Goal: Task Accomplishment & Management: Complete application form

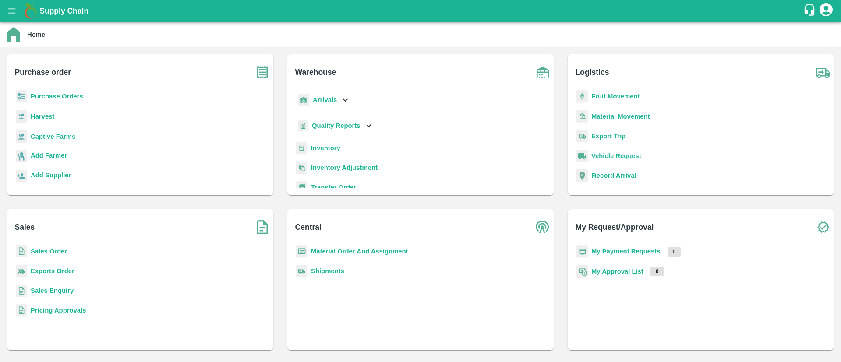
click at [357, 252] on b "Material Order And Assignment" at bounding box center [359, 251] width 97 height 7
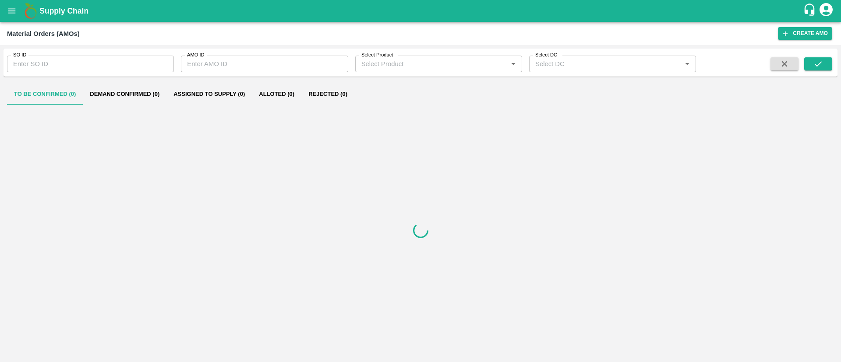
click at [89, 65] on input "SO ID" at bounding box center [90, 64] width 167 height 17
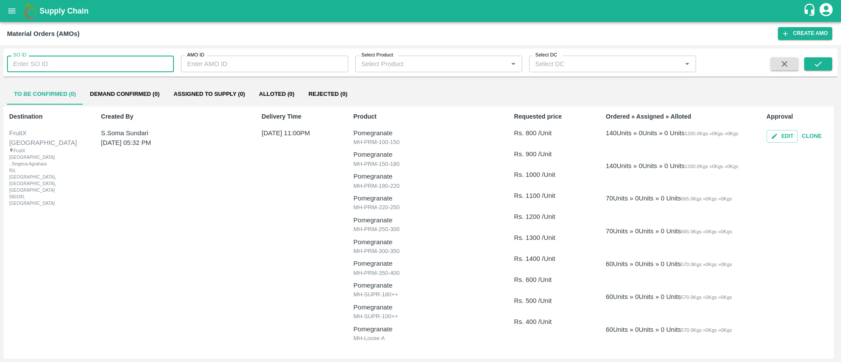
paste input "602608"
type input "602608"
click at [827, 61] on button "submit" at bounding box center [819, 63] width 28 height 13
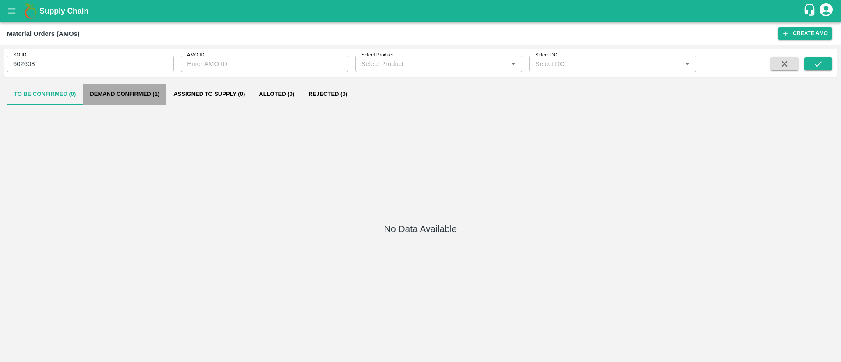
click at [140, 90] on button "Demand Confirmed (1)" at bounding box center [125, 94] width 84 height 21
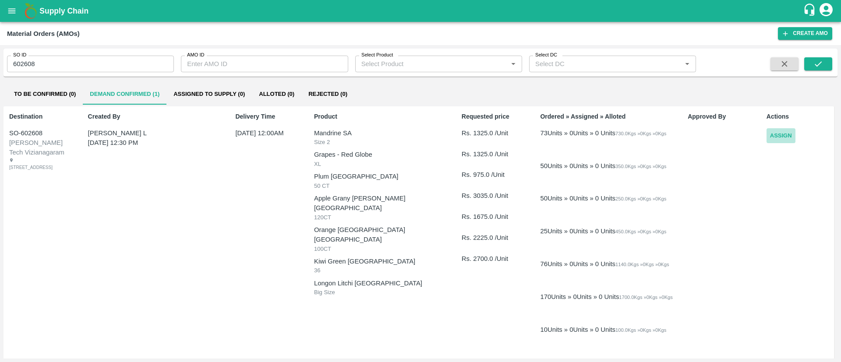
click at [782, 136] on button "Assign" at bounding box center [781, 135] width 29 height 15
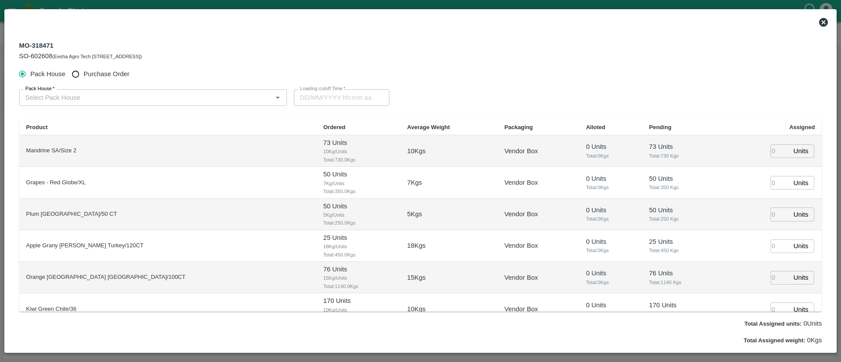
type input "22/08/2025 12:00 AM"
click at [81, 72] on input "Purchase Order" at bounding box center [75, 74] width 16 height 16
radio input "true"
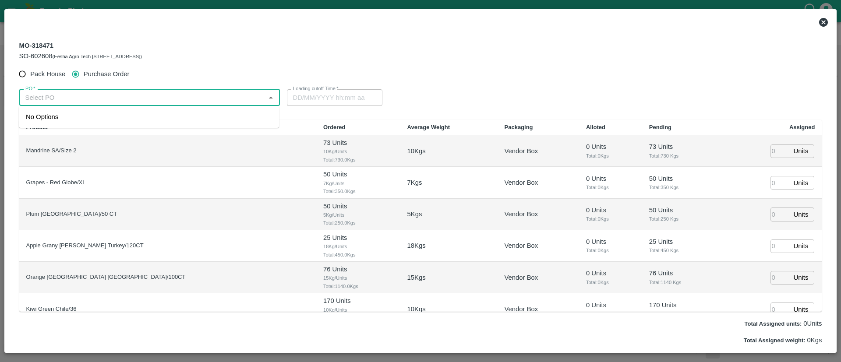
click at [119, 96] on input "PO   *" at bounding box center [142, 97] width 241 height 11
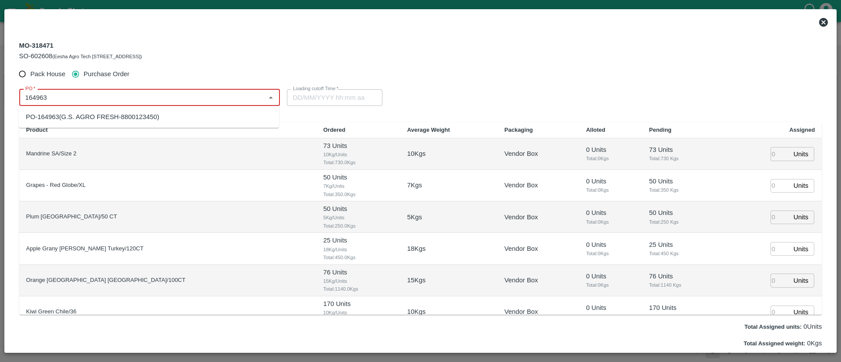
click at [68, 114] on div "PO-164963(G.S. AGRO FRESH-8800123450)" at bounding box center [92, 117] width 133 height 10
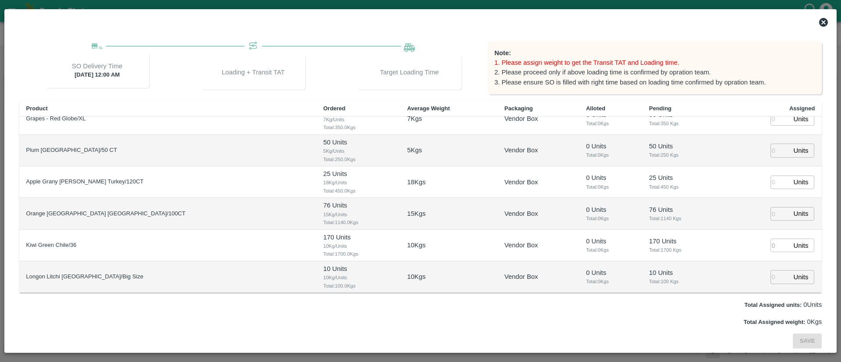
scroll to position [35, 0]
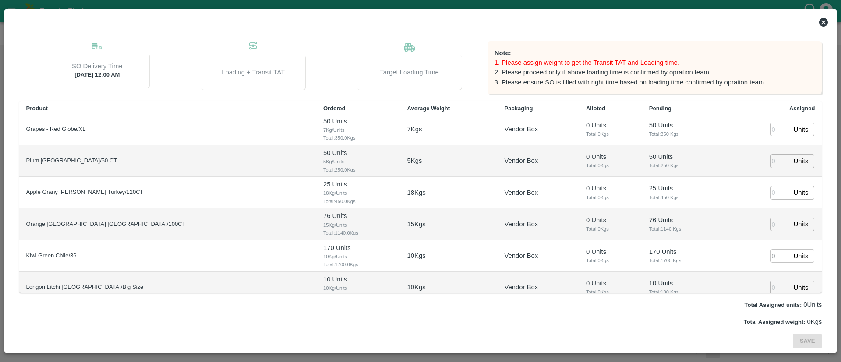
type input "PO-164963(G.S. AGRO FRESH-8800123450)"
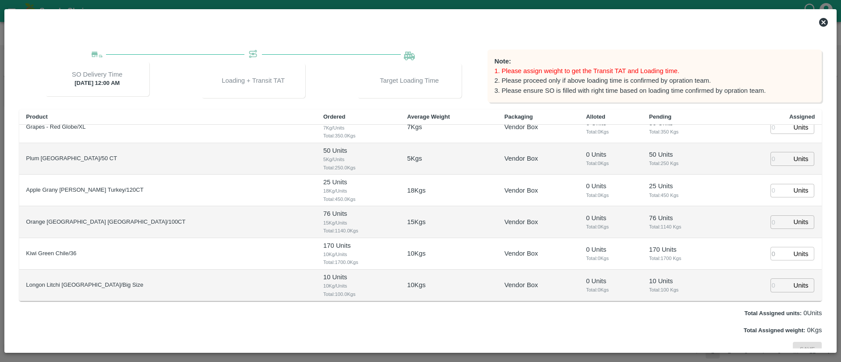
scroll to position [86, 0]
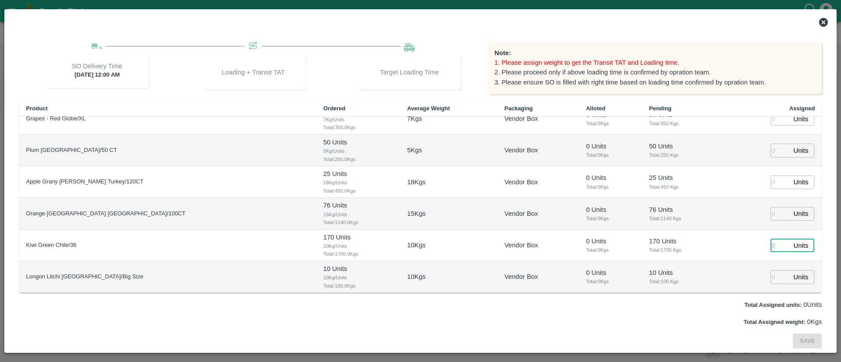
click at [775, 242] on input "number" at bounding box center [780, 246] width 19 height 14
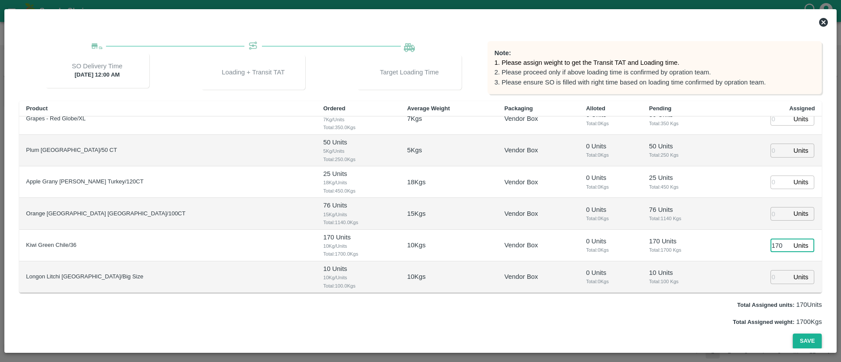
type input "170"
type input "19/08/2025 12:58 PM"
click at [812, 344] on button "Save" at bounding box center [807, 341] width 29 height 15
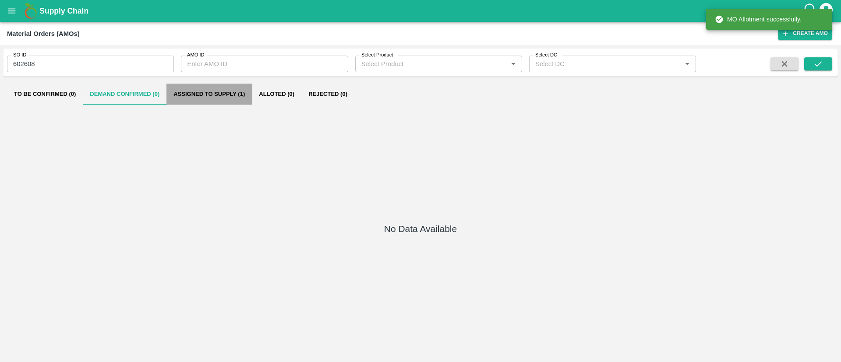
click at [212, 91] on button "Assigned to Supply (1)" at bounding box center [209, 94] width 85 height 21
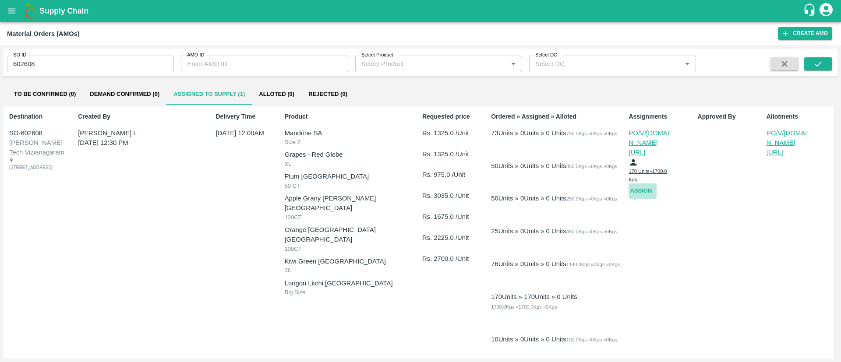
click at [638, 184] on button "Assign" at bounding box center [643, 191] width 28 height 15
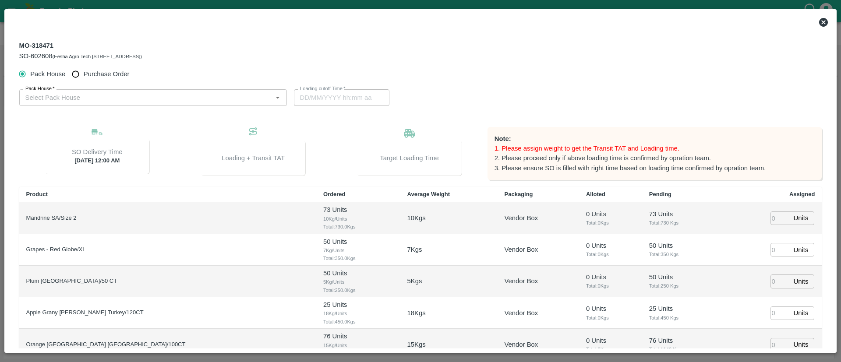
click at [91, 73] on span "Purchase Order" at bounding box center [107, 74] width 46 height 10
click at [84, 73] on input "Purchase Order" at bounding box center [75, 74] width 16 height 16
radio input "true"
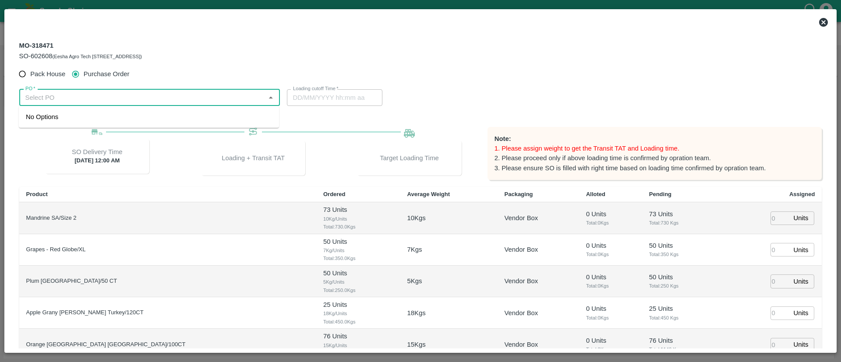
click at [129, 96] on input "PO   *" at bounding box center [142, 97] width 241 height 11
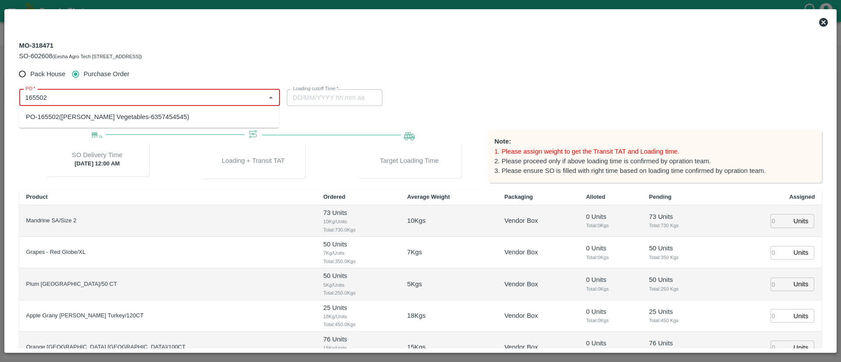
click at [123, 115] on div "PO-165502(Shree Krishna Vegetables-6357454545)" at bounding box center [107, 117] width 163 height 10
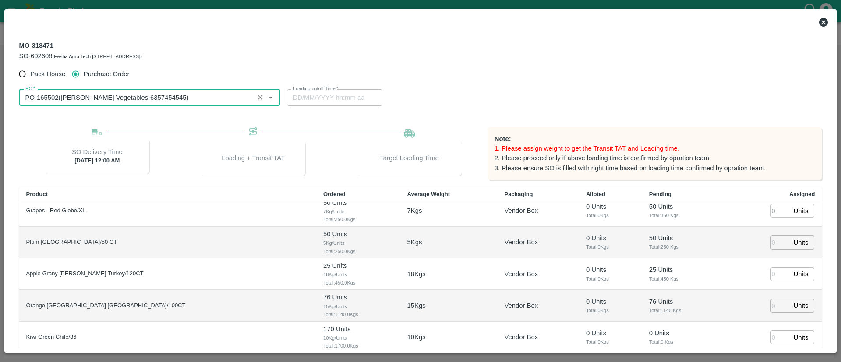
scroll to position [0, 0]
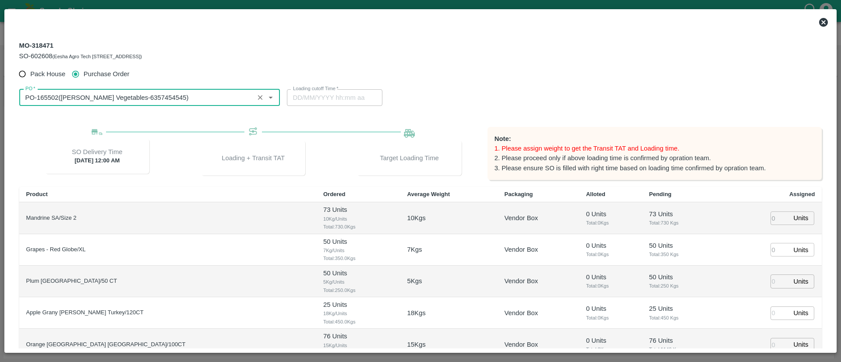
type input "PO-165502(Shree Krishna Vegetables-6357454545)"
click at [774, 217] on input "number" at bounding box center [780, 219] width 19 height 14
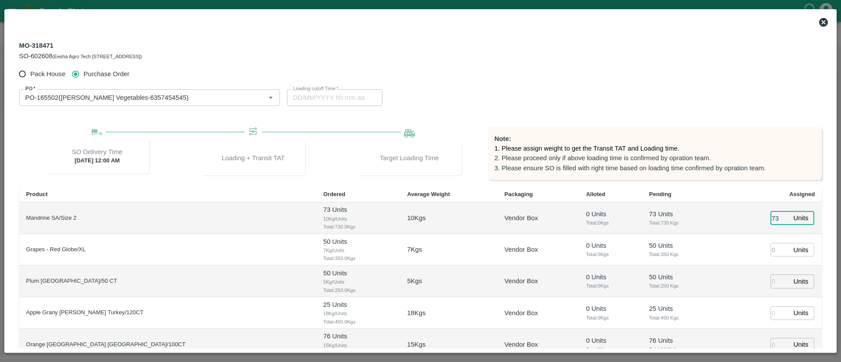
type input "73"
click at [740, 238] on td "Units ​" at bounding box center [772, 250] width 101 height 32
type input "19/08/2025 12:58 PM"
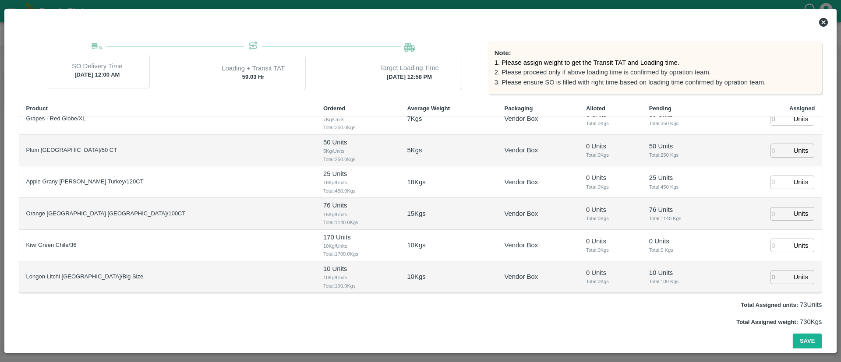
scroll to position [86, 0]
click at [809, 339] on button "Save" at bounding box center [807, 341] width 29 height 15
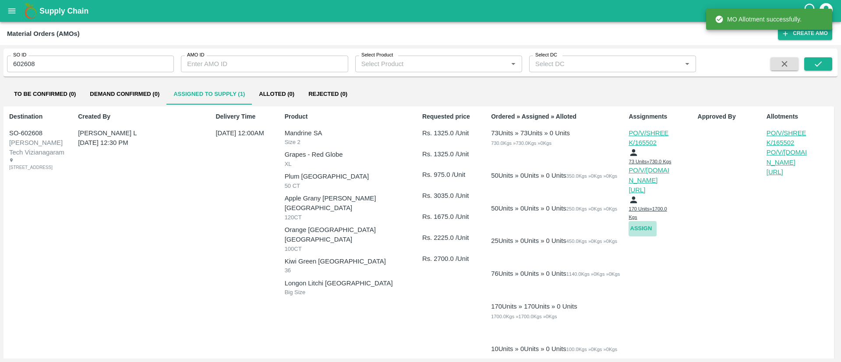
click at [650, 224] on button "Assign" at bounding box center [643, 228] width 28 height 15
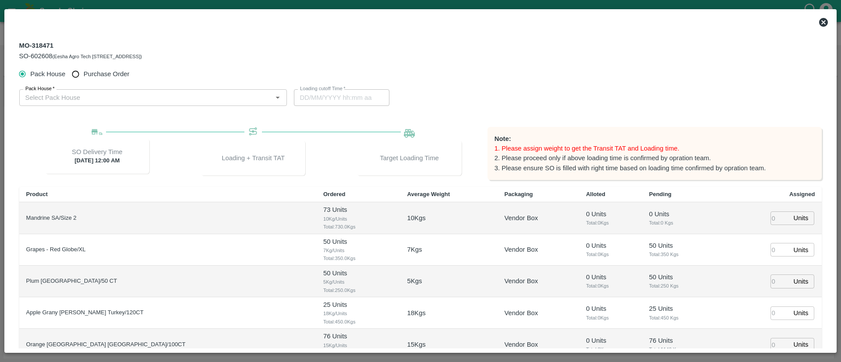
click at [823, 25] on icon at bounding box center [824, 22] width 9 height 9
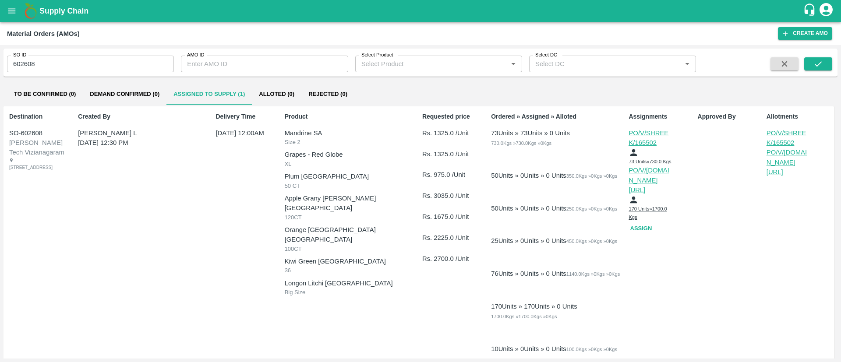
click at [645, 138] on p "PO/V/SHREEK/165502" at bounding box center [651, 138] width 44 height 20
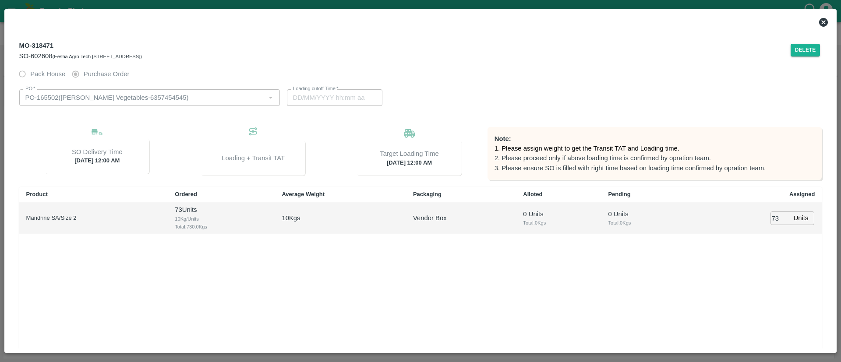
type input "22/08/2025 12:00 AM"
click at [812, 52] on button "Delete" at bounding box center [806, 50] width 30 height 13
type input "19/08/2025 12:58 PM"
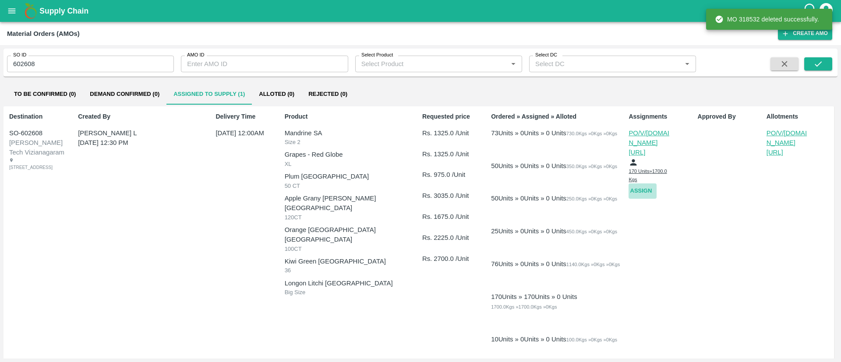
click at [638, 184] on button "Assign" at bounding box center [643, 191] width 28 height 15
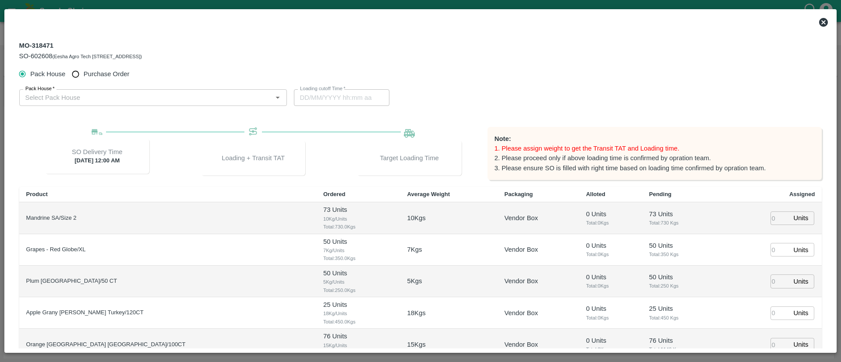
click at [100, 74] on span "Purchase Order" at bounding box center [107, 74] width 46 height 10
click at [84, 74] on input "Purchase Order" at bounding box center [75, 74] width 16 height 16
radio input "true"
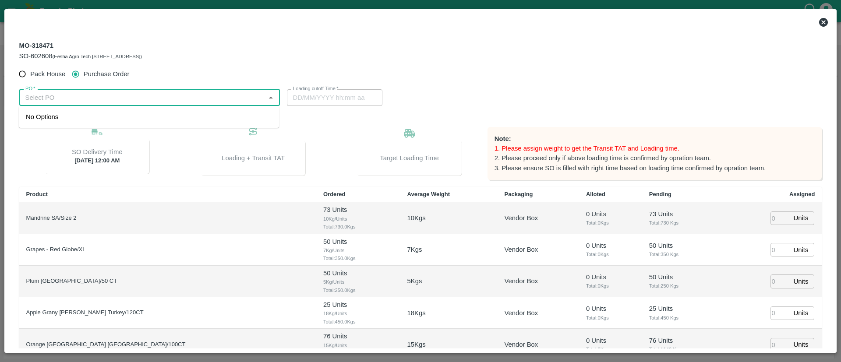
click at [99, 99] on input "PO   *" at bounding box center [142, 97] width 241 height 11
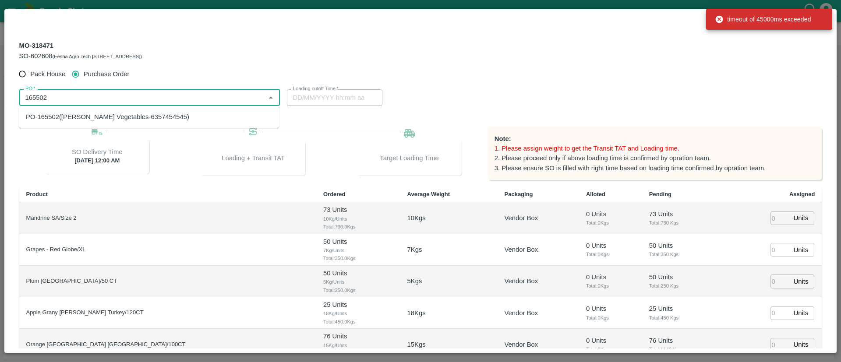
click at [72, 119] on div "PO-165502(Shree Krishna Vegetables-6357454545)" at bounding box center [107, 117] width 163 height 10
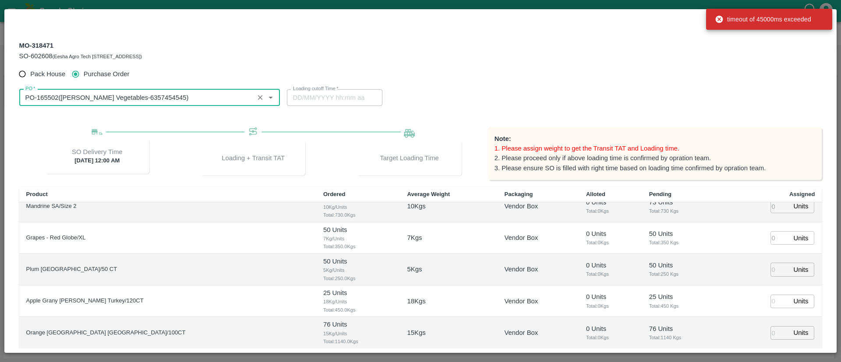
scroll to position [0, 0]
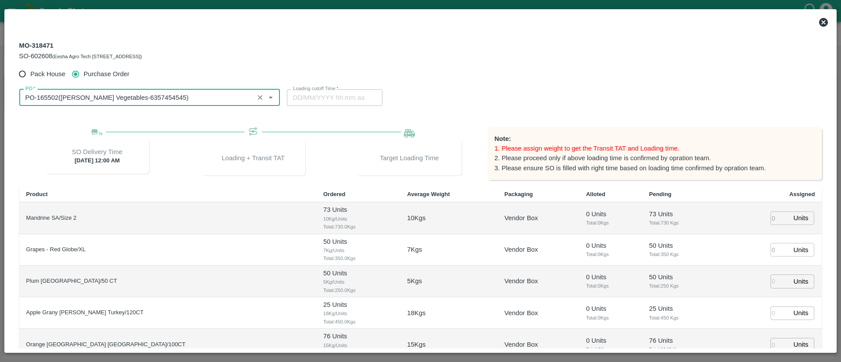
type input "PO-165502(Shree Krishna Vegetables-6357454545)"
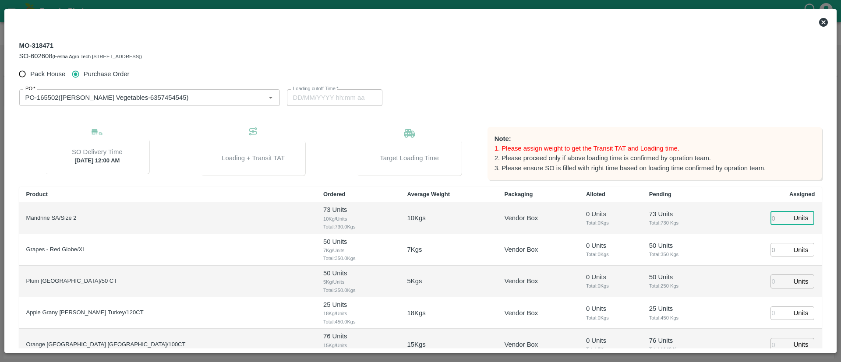
click at [771, 220] on input "number" at bounding box center [780, 219] width 19 height 14
type input "73"
type input "19/08/2025 12:58 PM"
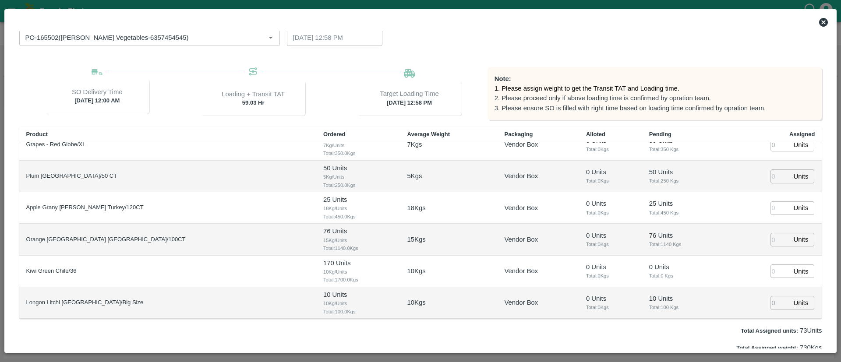
scroll to position [64, 0]
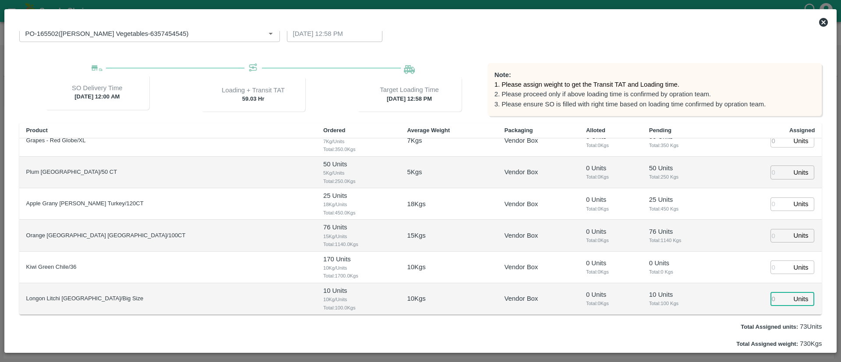
click at [775, 296] on input "number" at bounding box center [780, 299] width 19 height 14
type input "10"
click at [722, 312] on td "10 Units ​" at bounding box center [772, 300] width 101 height 32
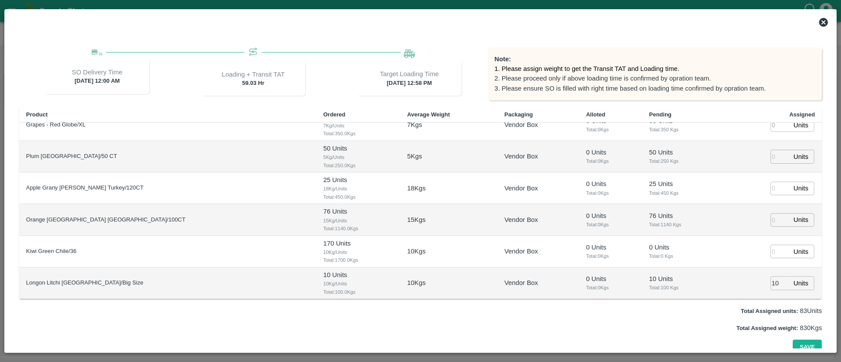
scroll to position [86, 0]
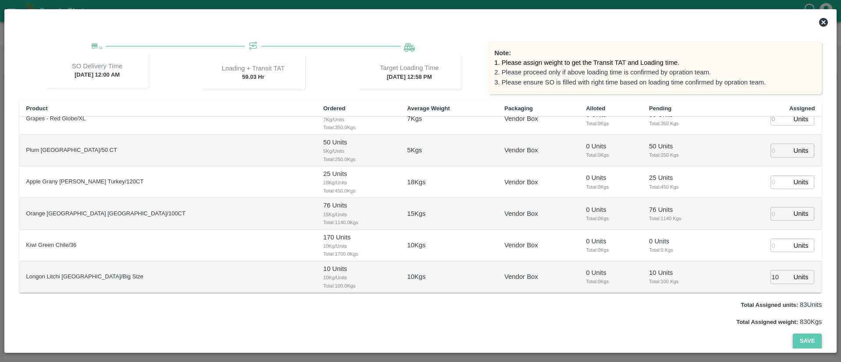
click at [817, 341] on button "Save" at bounding box center [807, 341] width 29 height 15
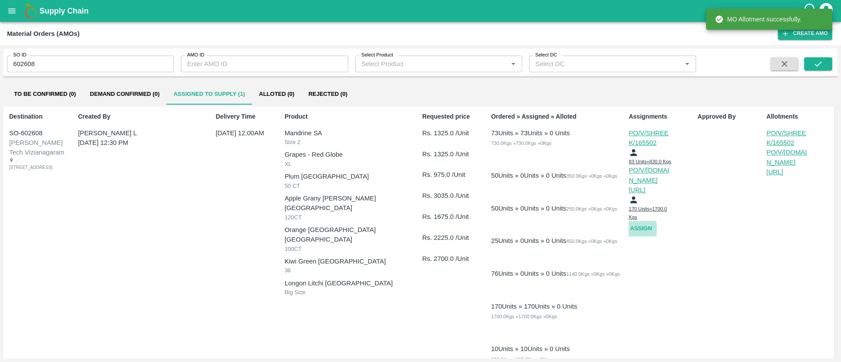
click at [644, 224] on button "Assign" at bounding box center [643, 228] width 28 height 15
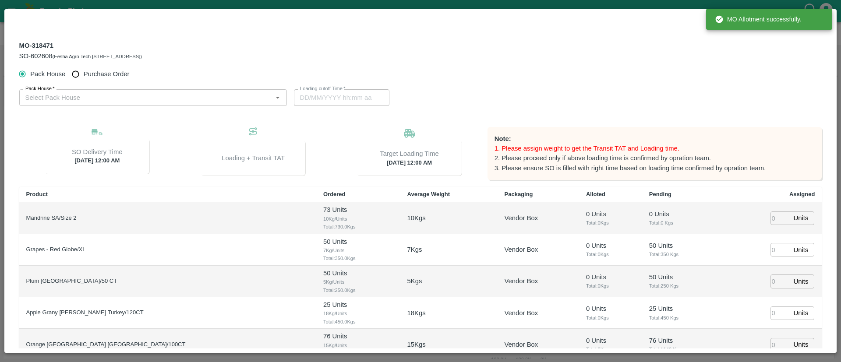
type input "22/08/2025 12:00 AM"
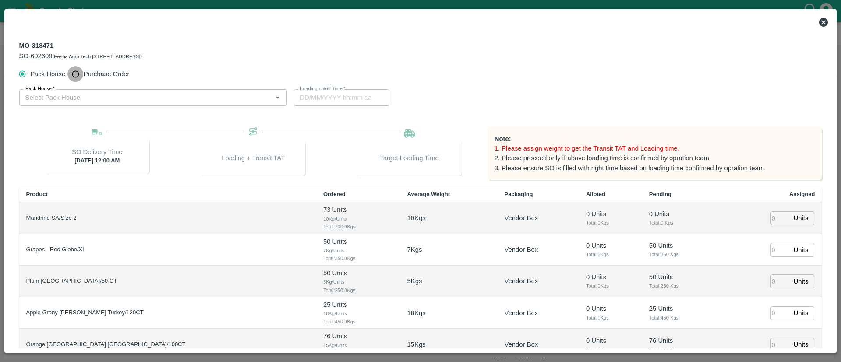
click at [77, 71] on input "Purchase Order" at bounding box center [75, 74] width 16 height 16
radio input "true"
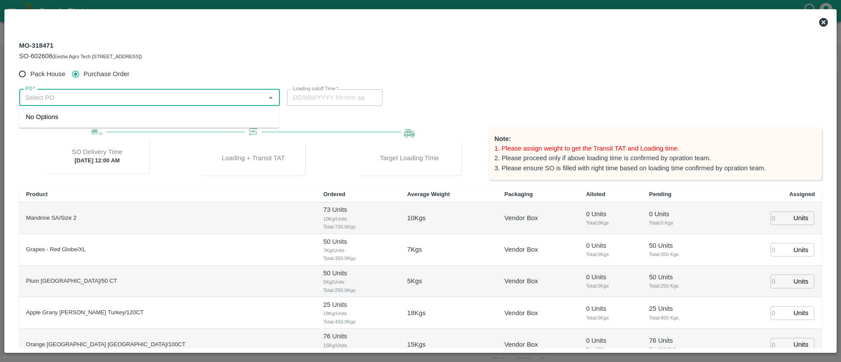
click at [112, 96] on input "PO   *" at bounding box center [142, 97] width 241 height 11
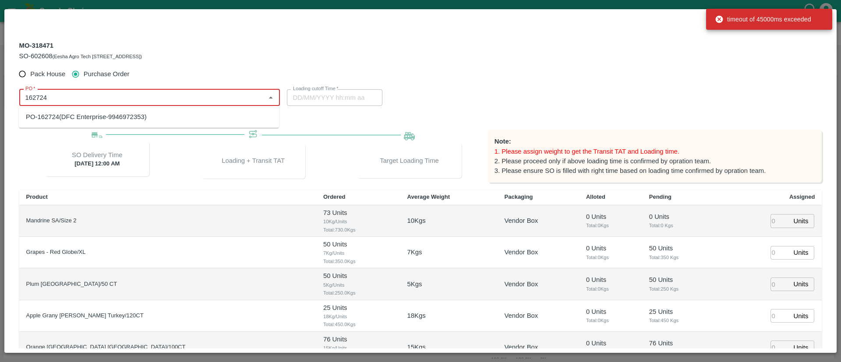
click at [147, 115] on div "PO-162724(DFC Enterprise-9946972353)" at bounding box center [149, 117] width 260 height 15
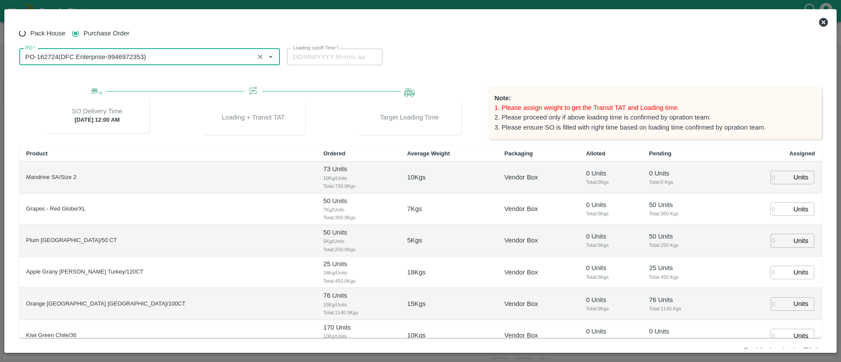
scroll to position [39, 0]
type input "PO-162724(DFC Enterprise-9946972353)"
click at [263, 57] on icon "Clear" at bounding box center [260, 58] width 8 height 8
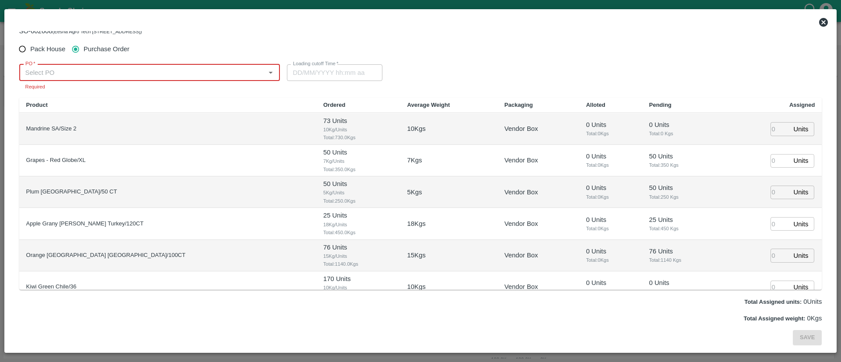
scroll to position [25, 0]
click at [93, 93] on div "PO-165506(NOVAFRESCO-7738038899)" at bounding box center [86, 92] width 121 height 10
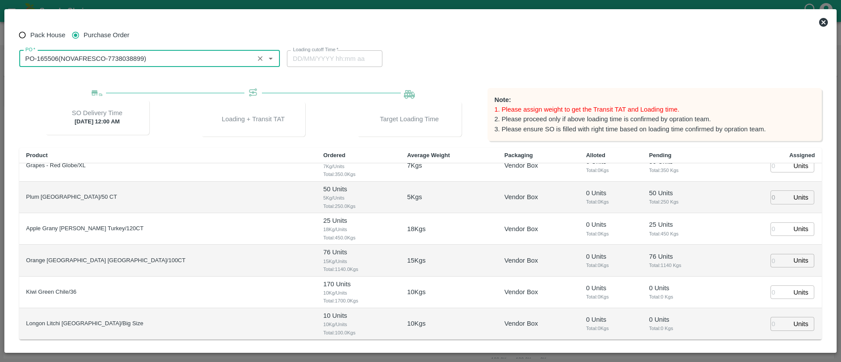
scroll to position [0, 0]
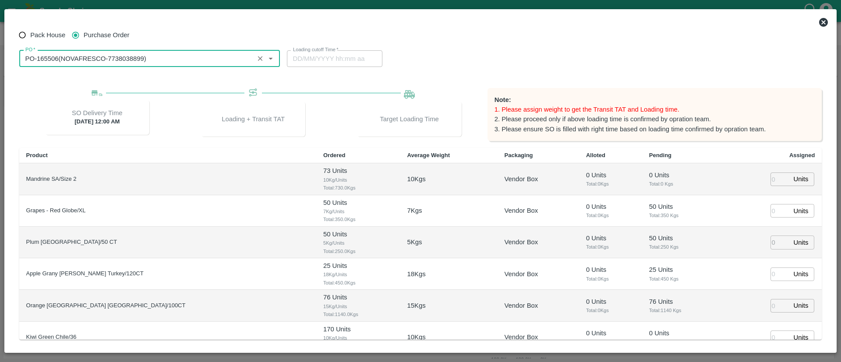
type input "PO-165506(NOVAFRESCO-7738038899)"
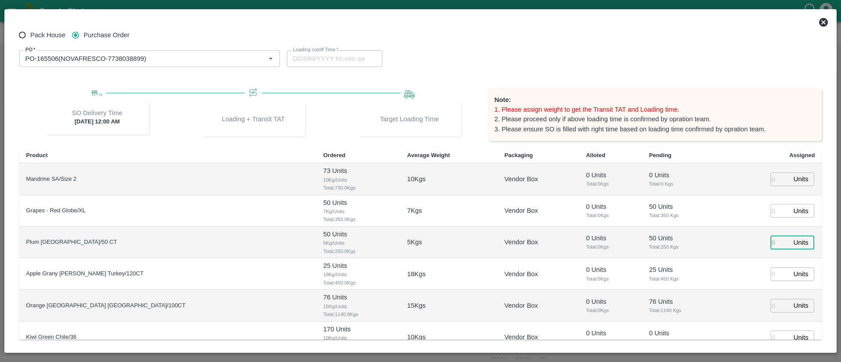
click at [772, 243] on input "number" at bounding box center [780, 243] width 19 height 14
type input "50"
type input "20/08/2025 01:10 AM"
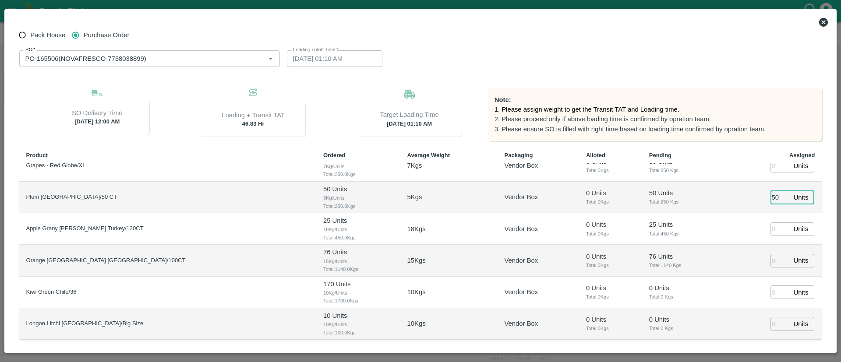
scroll to position [86, 0]
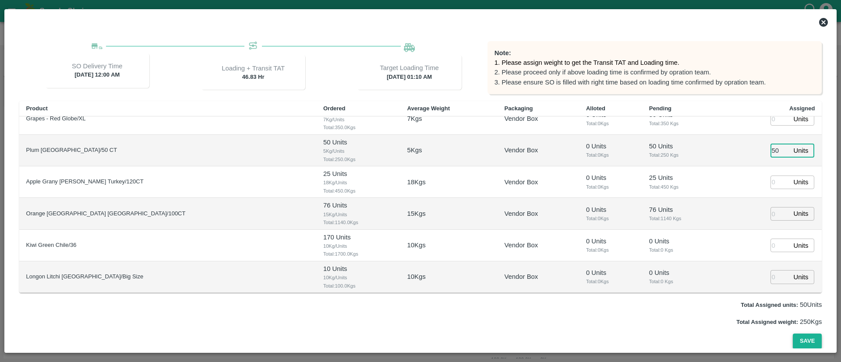
type input "50"
click at [815, 345] on button "Save" at bounding box center [807, 341] width 29 height 15
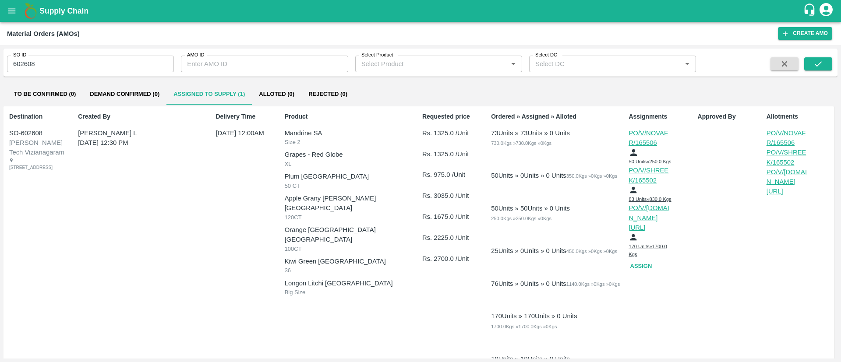
click at [639, 183] on p "PO/V/SHREEK/165502" at bounding box center [651, 176] width 44 height 20
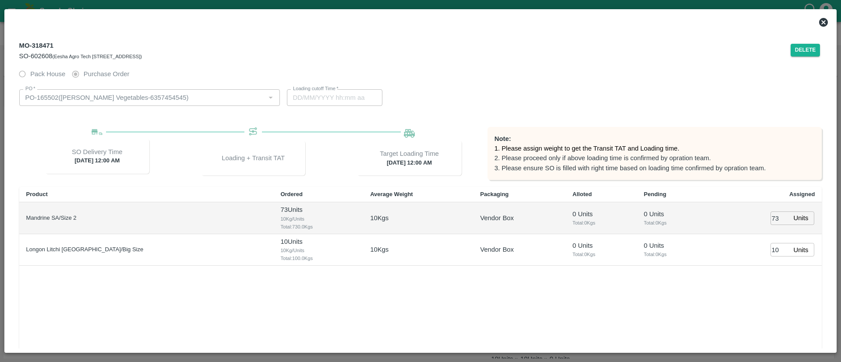
type input "22/08/2025 12:00 AM"
type input "19/08/2025 12:58 PM"
click at [825, 21] on icon at bounding box center [824, 22] width 11 height 11
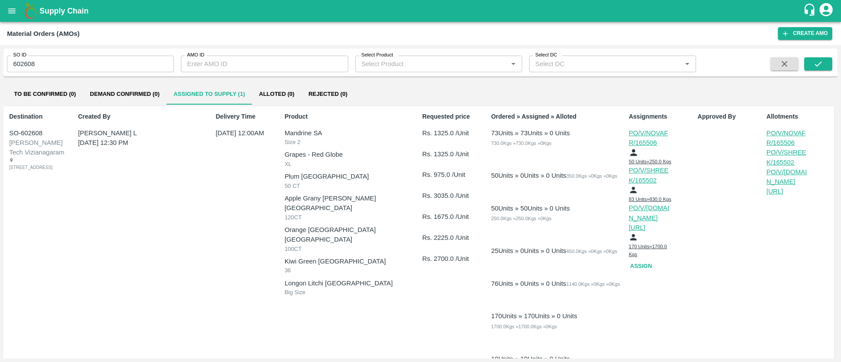
click at [647, 178] on p "PO/V/SHREEK/165502" at bounding box center [651, 176] width 44 height 20
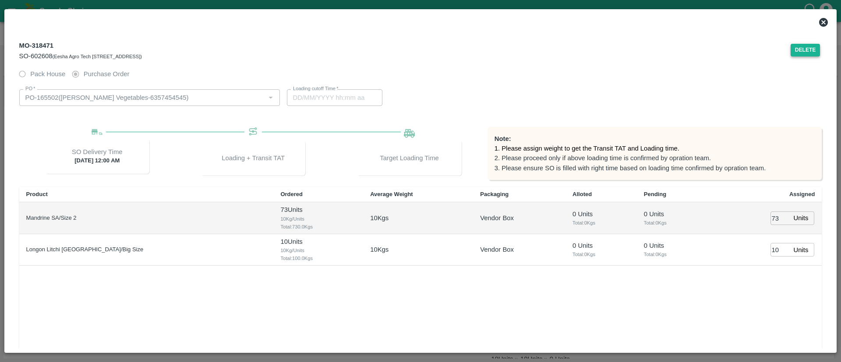
type input "19/08/2025 12:58 PM"
click at [806, 46] on button "Delete" at bounding box center [806, 50] width 30 height 13
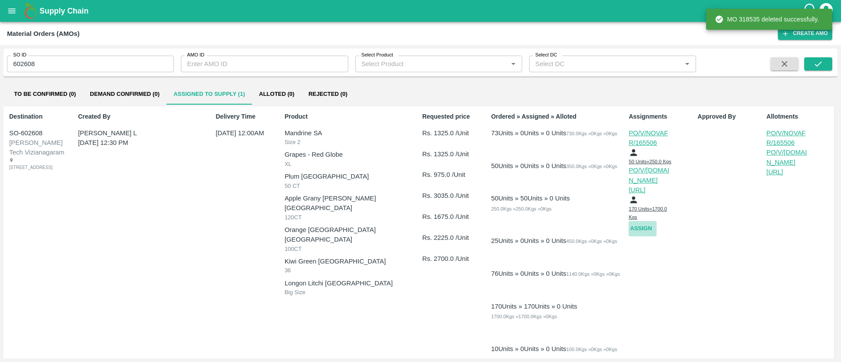
click at [640, 222] on button "Assign" at bounding box center [643, 228] width 28 height 15
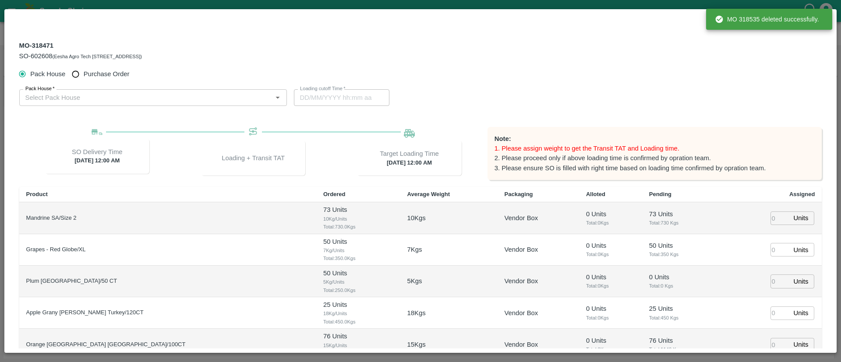
type input "22/08/2025 12:00 AM"
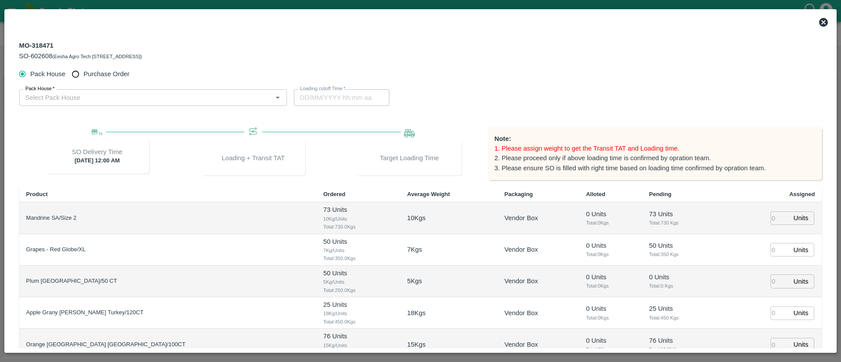
click at [91, 71] on span "Purchase Order" at bounding box center [107, 74] width 46 height 10
click at [84, 71] on input "Purchase Order" at bounding box center [75, 74] width 16 height 16
radio input "true"
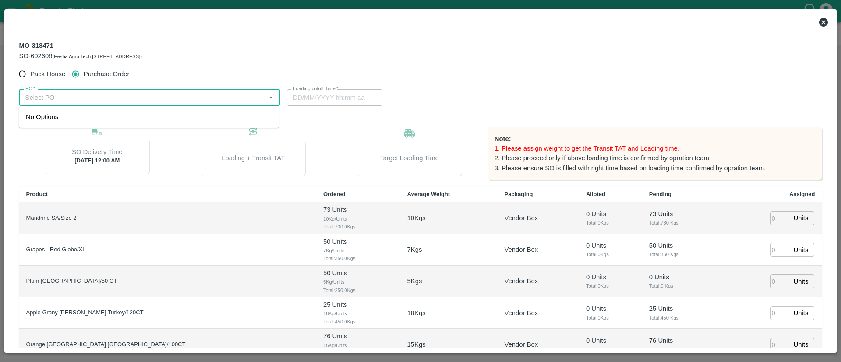
click at [108, 92] on input "PO   *" at bounding box center [142, 97] width 241 height 11
click at [113, 119] on div "PO-165502(Shree Krishna Vegetables-6357454545)" at bounding box center [107, 117] width 163 height 10
type input "PO-165502(Shree Krishna Vegetables-6357454545)"
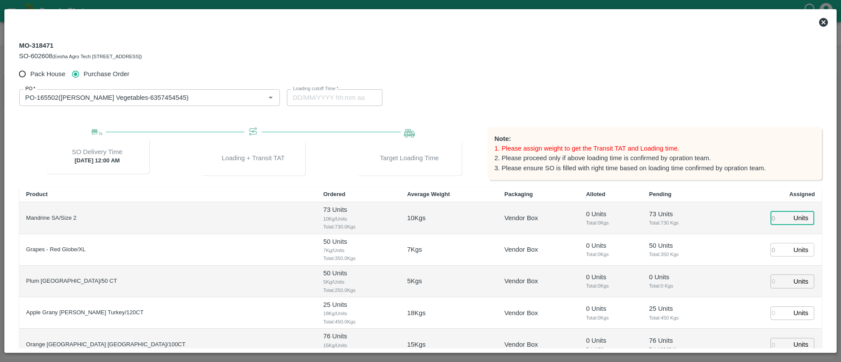
click at [773, 217] on input "number" at bounding box center [780, 219] width 19 height 14
type input "73"
type input "19/08/2025 12:58 PM"
type input "73"
click at [773, 249] on input "number" at bounding box center [780, 250] width 19 height 14
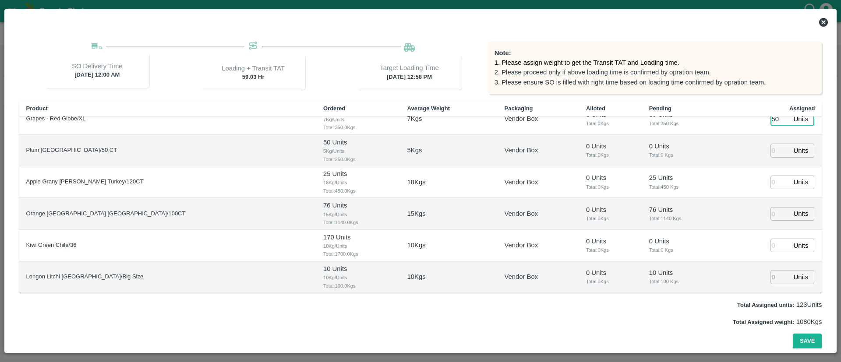
type input "50"
click at [777, 278] on input "number" at bounding box center [780, 277] width 19 height 14
type input "10"
click at [802, 336] on button "Save" at bounding box center [807, 341] width 29 height 15
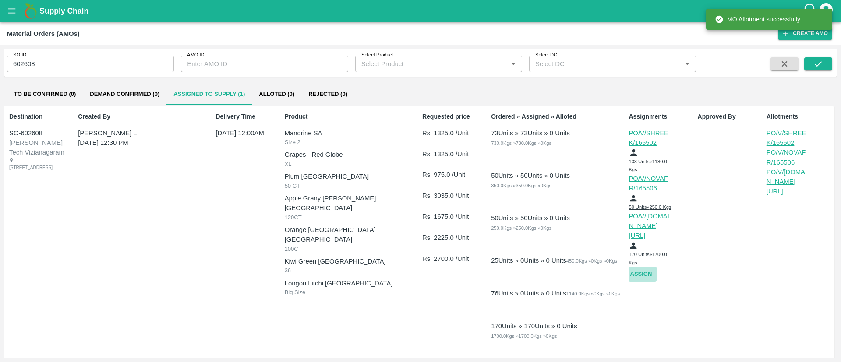
click at [635, 268] on button "Assign" at bounding box center [643, 274] width 28 height 15
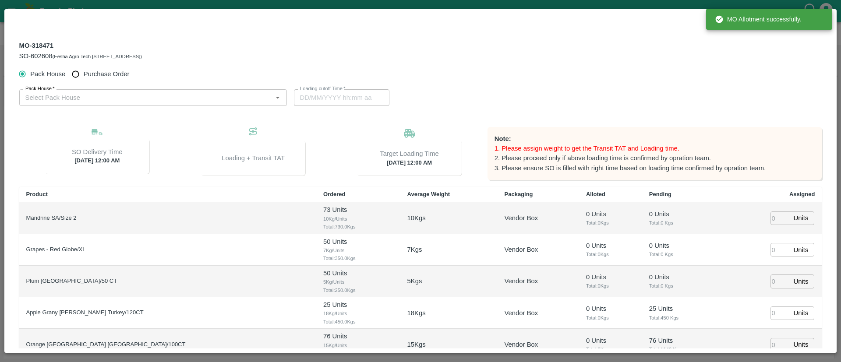
type input "22/08/2025 12:00 AM"
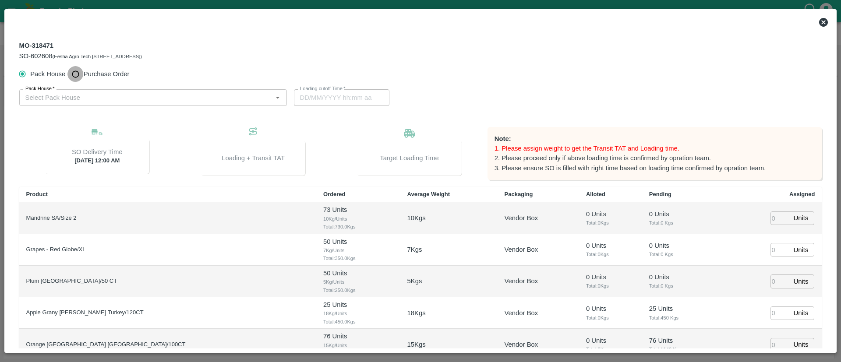
click at [75, 72] on input "Purchase Order" at bounding box center [75, 74] width 16 height 16
radio input "true"
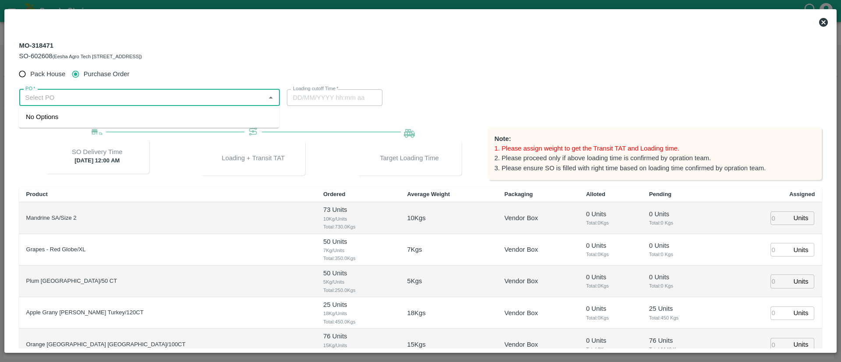
click at [110, 103] on input "PO   *" at bounding box center [142, 97] width 241 height 11
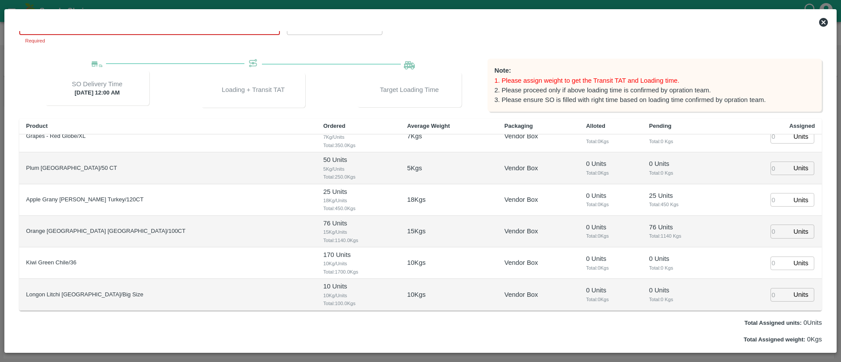
scroll to position [0, 0]
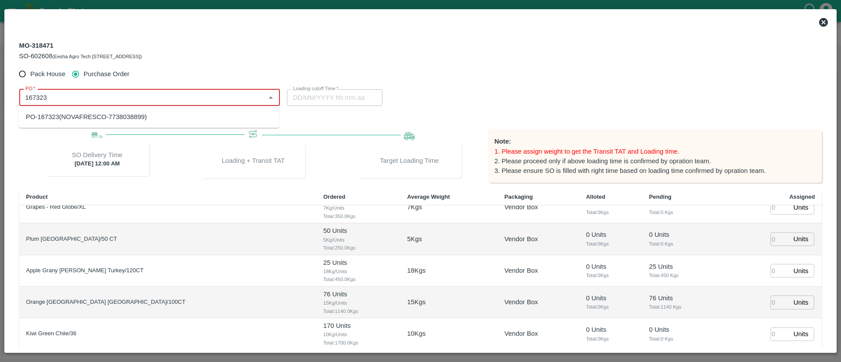
click at [124, 114] on div "PO-167323(NOVAFRESCO-7738038899)" at bounding box center [86, 117] width 121 height 10
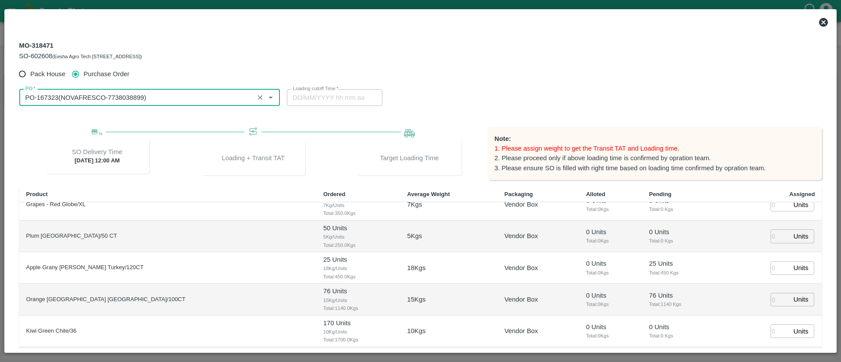
scroll to position [86, 0]
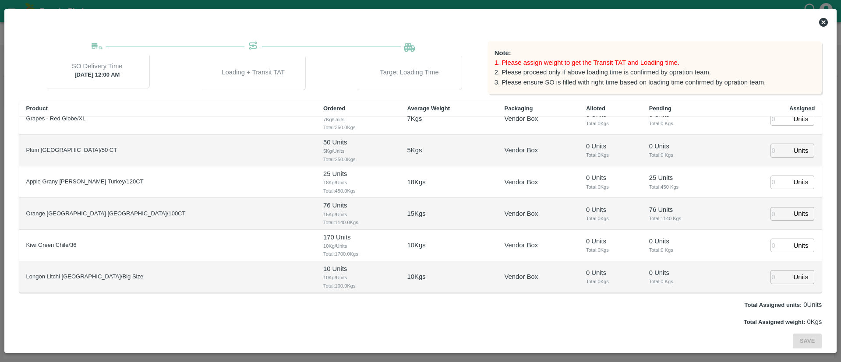
type input "PO-167323(NOVAFRESCO-7738038899)"
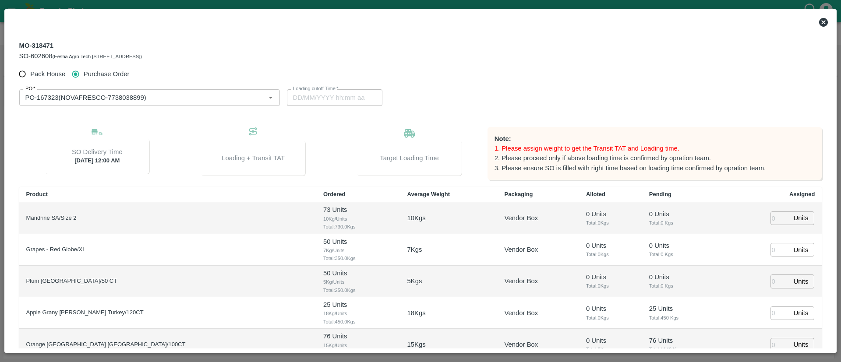
scroll to position [45, 0]
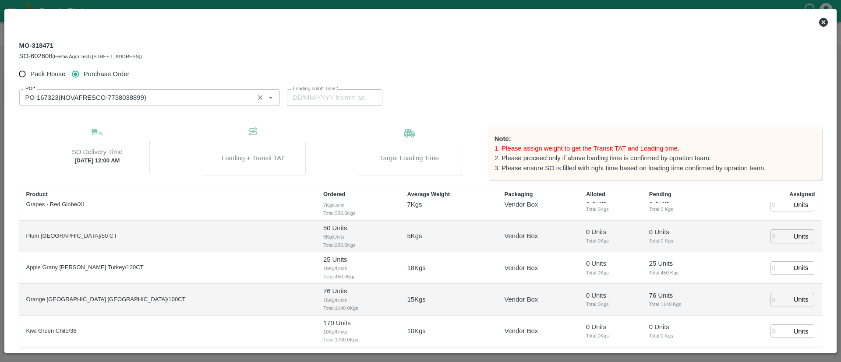
click at [259, 96] on icon "Clear" at bounding box center [260, 97] width 8 height 8
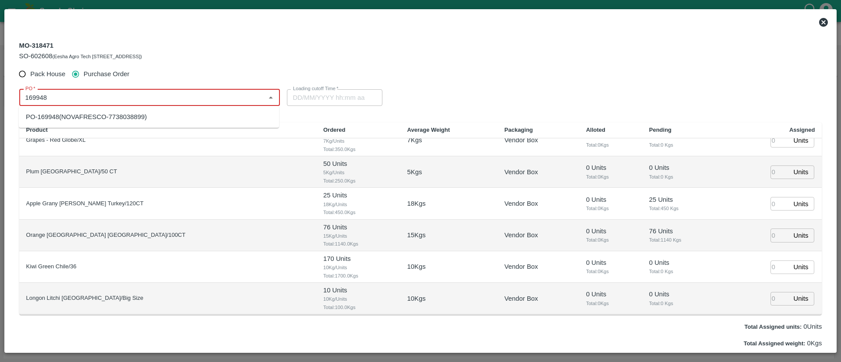
click at [128, 114] on div "PO-169948(NOVAFRESCO-7738038899)" at bounding box center [86, 117] width 121 height 10
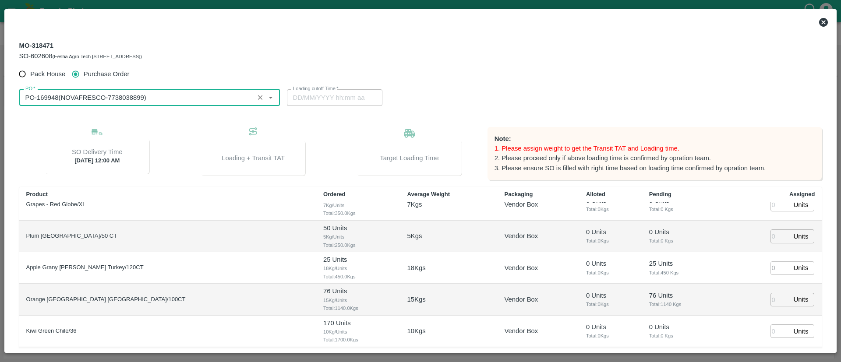
type input "PO-169948(NOVAFRESCO-7738038899)"
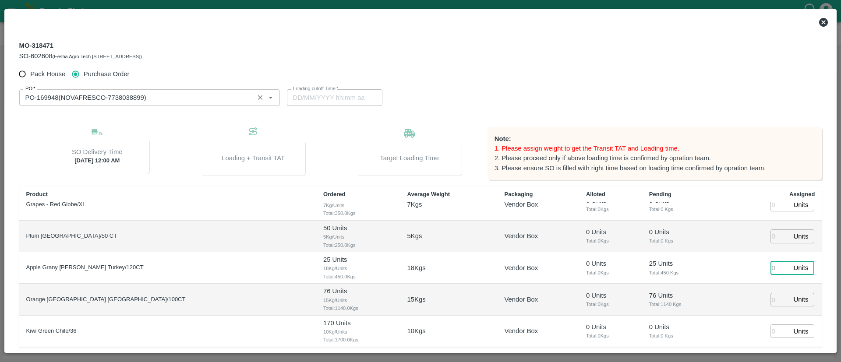
click at [776, 267] on input "number" at bounding box center [780, 269] width 19 height 14
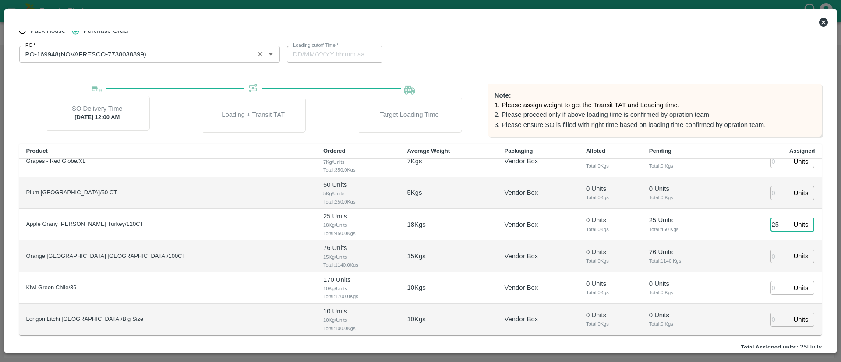
scroll to position [86, 0]
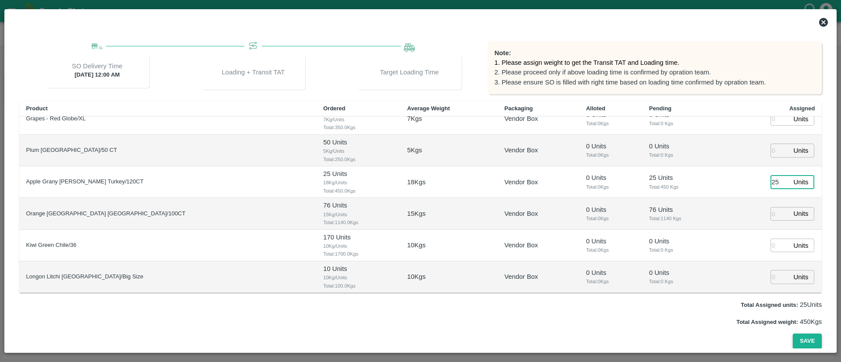
type input "25"
click at [811, 342] on button "Save" at bounding box center [807, 341] width 29 height 15
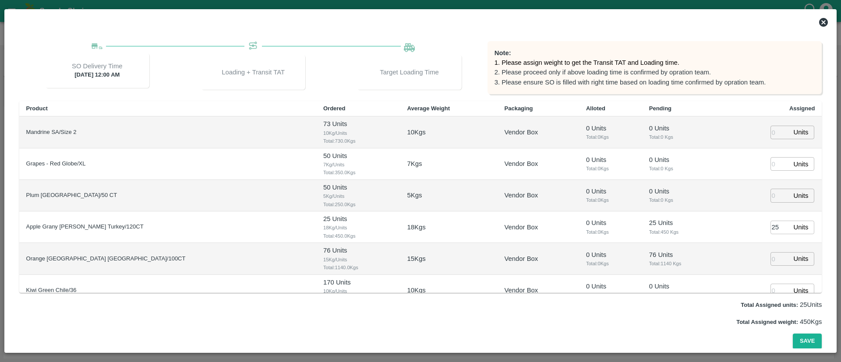
scroll to position [0, 0]
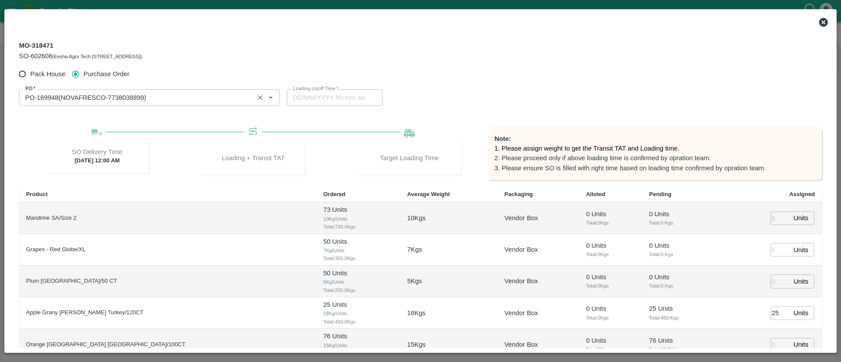
type input "20/08/2025 01:10 AM"
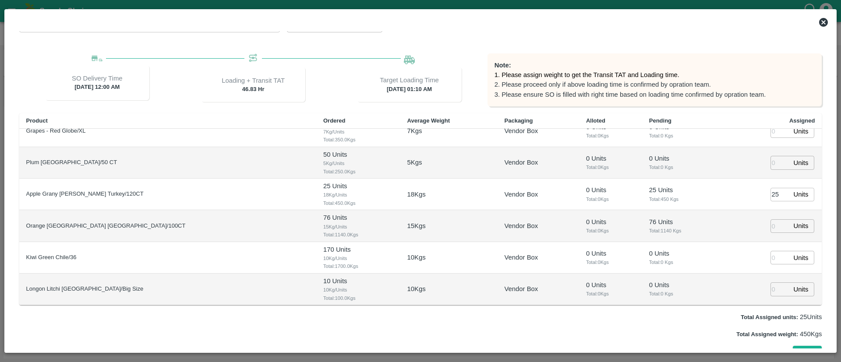
scroll to position [86, 0]
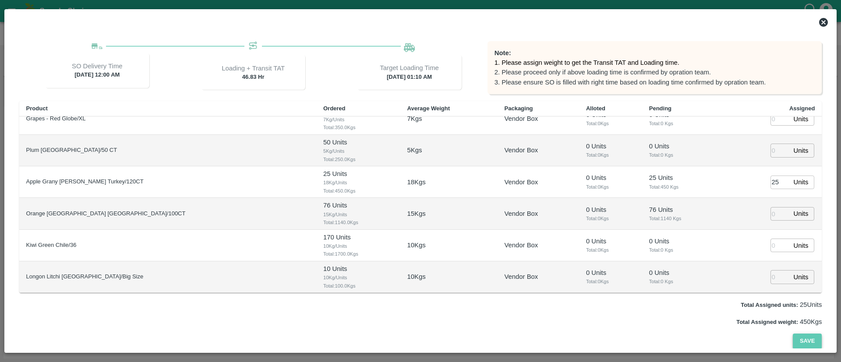
click at [803, 337] on button "Save" at bounding box center [807, 341] width 29 height 15
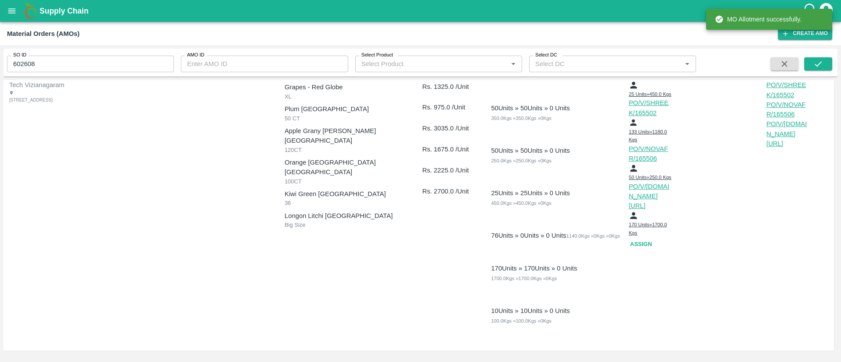
scroll to position [77, 0]
click at [643, 240] on button "Assign" at bounding box center [643, 244] width 28 height 15
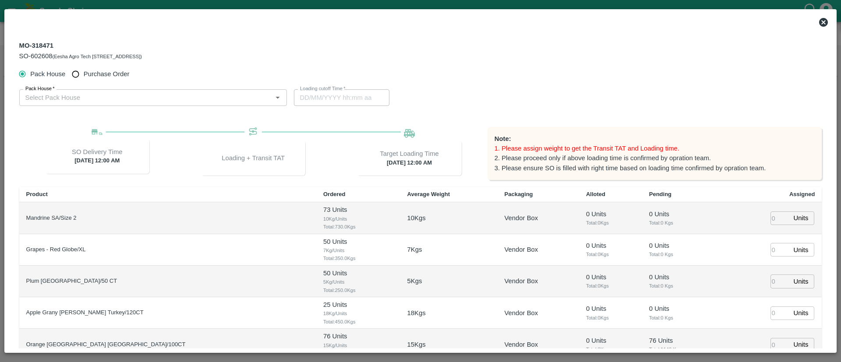
type input "22/08/2025 12:00 AM"
click at [109, 72] on span "Purchase Order" at bounding box center [107, 74] width 46 height 10
click at [84, 72] on input "Purchase Order" at bounding box center [75, 74] width 16 height 16
radio input "true"
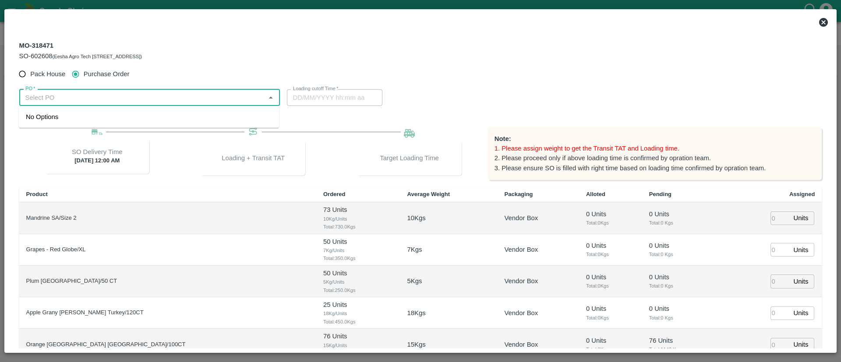
click at [156, 96] on input "PO   *" at bounding box center [142, 97] width 241 height 11
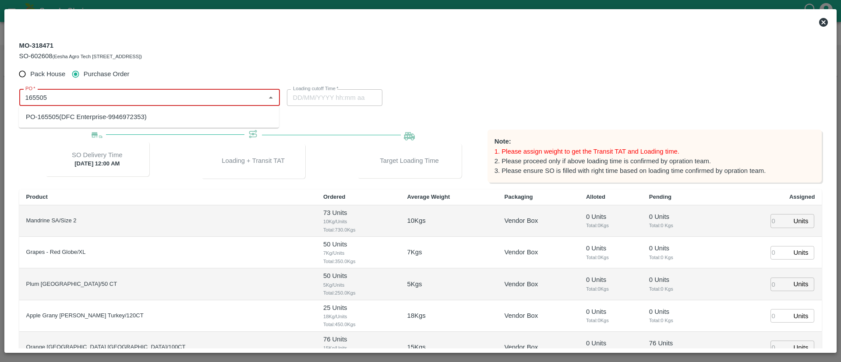
click at [119, 113] on div "PO-165505(DFC Enterprise-9946972353)" at bounding box center [86, 117] width 121 height 10
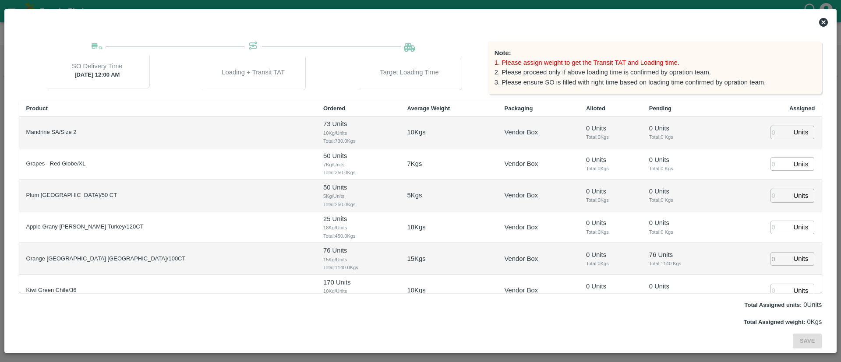
scroll to position [45, 0]
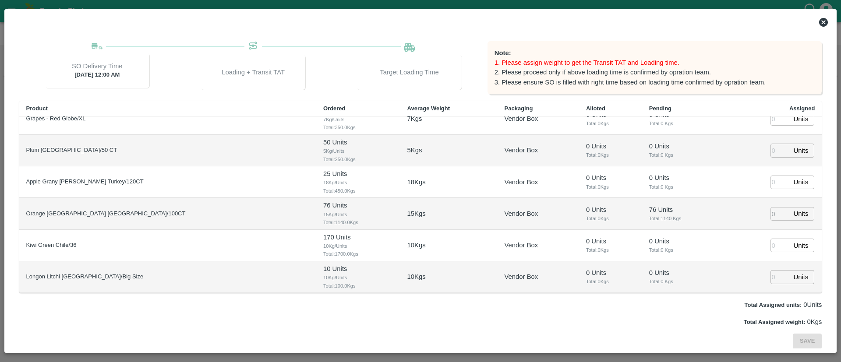
type input "PO-165505(DFC Enterprise-9946972353)"
click at [773, 216] on input "number" at bounding box center [780, 214] width 19 height 14
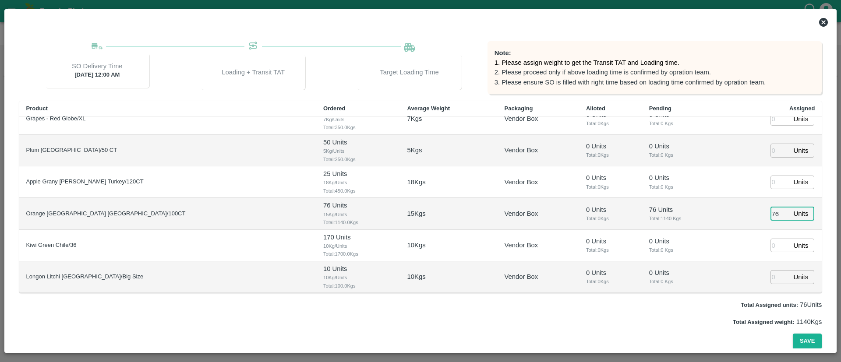
type input "76"
type input "19/08/2025 11:24 PM"
click at [744, 227] on td "76 Units ​" at bounding box center [772, 214] width 101 height 32
click at [805, 336] on button "Save" at bounding box center [807, 341] width 29 height 15
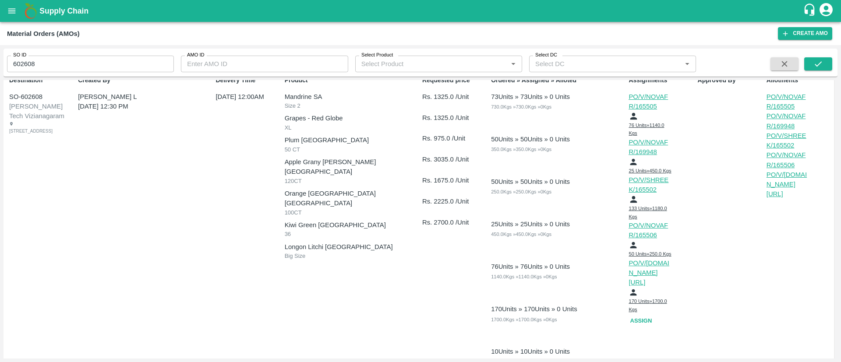
scroll to position [0, 0]
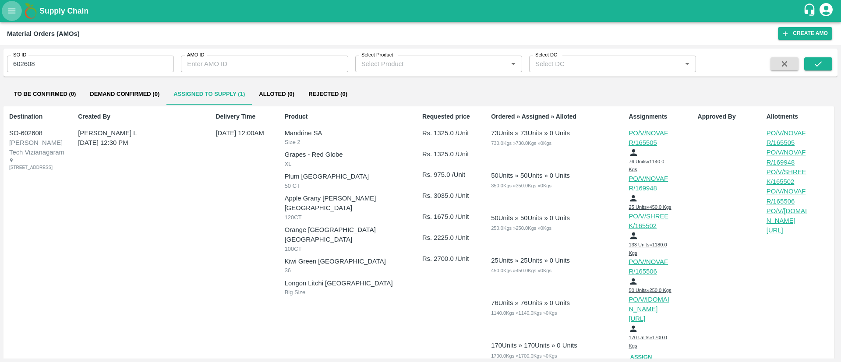
click at [13, 11] on icon "open drawer" at bounding box center [11, 10] width 7 height 5
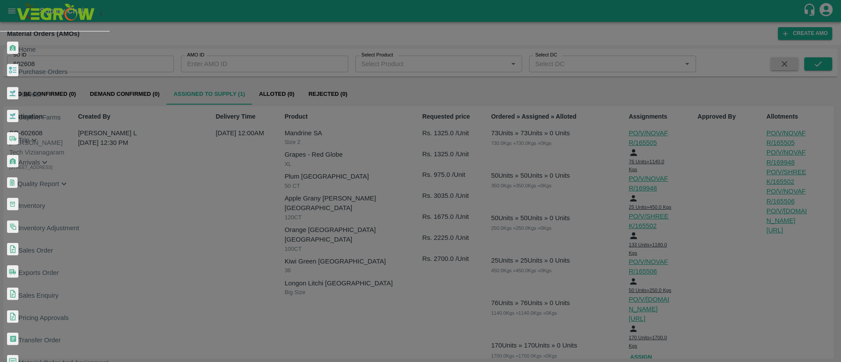
click at [611, 143] on div at bounding box center [420, 181] width 841 height 362
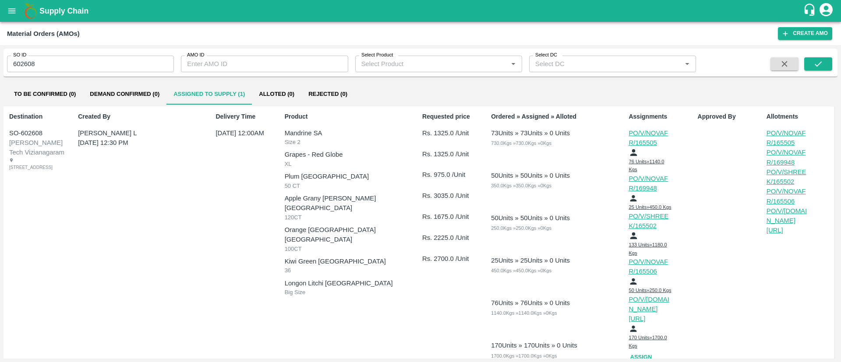
scroll to position [77, 0]
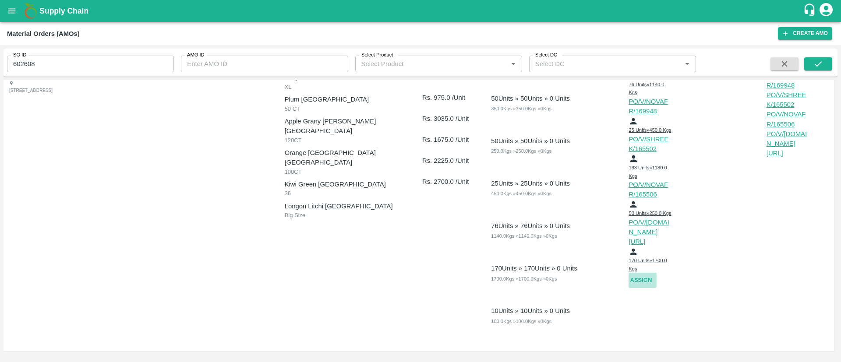
click at [631, 286] on button "Assign" at bounding box center [643, 280] width 28 height 15
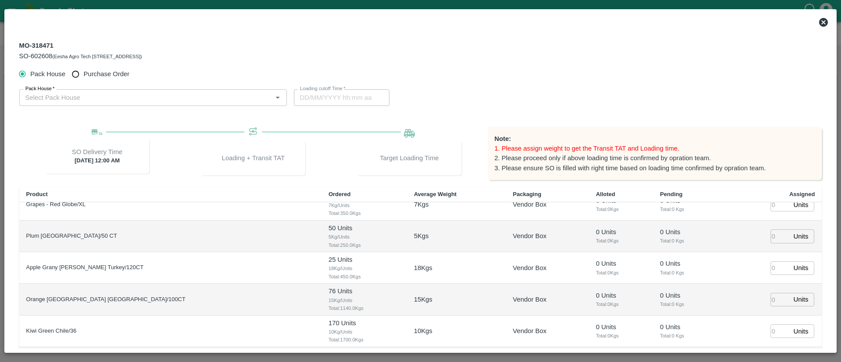
scroll to position [86, 0]
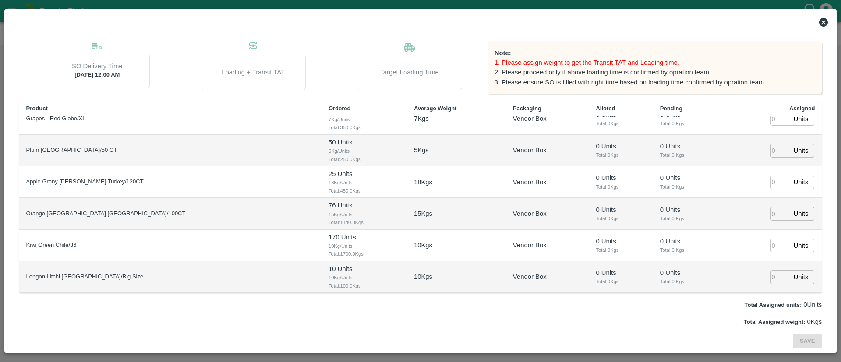
click at [820, 22] on icon at bounding box center [824, 22] width 11 height 11
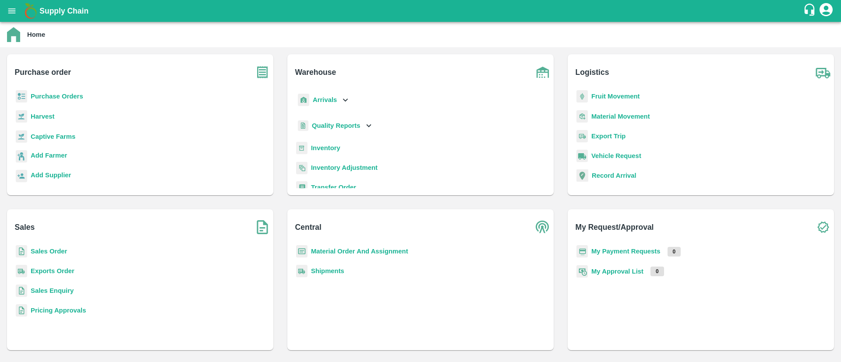
click at [59, 95] on b "Purchase Orders" at bounding box center [57, 96] width 53 height 7
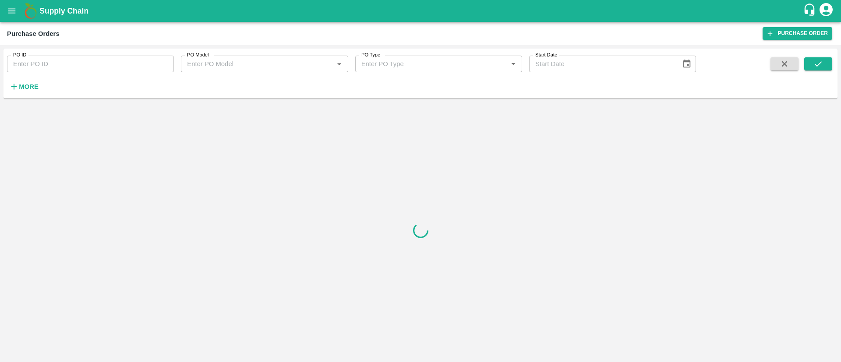
click at [89, 72] on div "PO ID PO ID PO Model PO Model   * PO Type PO Type   * Start Date Start Date More" at bounding box center [348, 72] width 696 height 46
click at [85, 66] on input "PO ID" at bounding box center [90, 64] width 167 height 17
click at [817, 64] on icon "submit" at bounding box center [819, 64] width 10 height 10
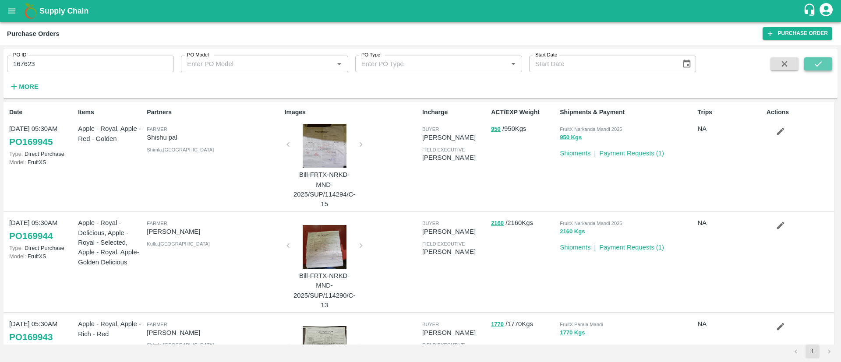
click at [817, 64] on icon "submit" at bounding box center [819, 64] width 10 height 10
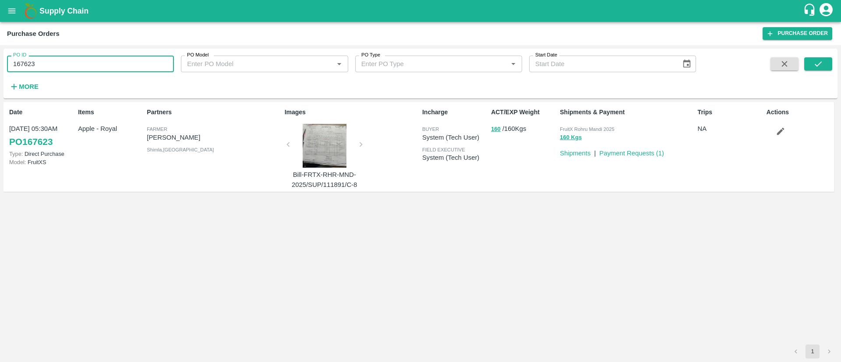
click at [29, 61] on input "167623" at bounding box center [90, 64] width 167 height 17
type input "167233"
click at [826, 58] on button "submit" at bounding box center [819, 63] width 28 height 13
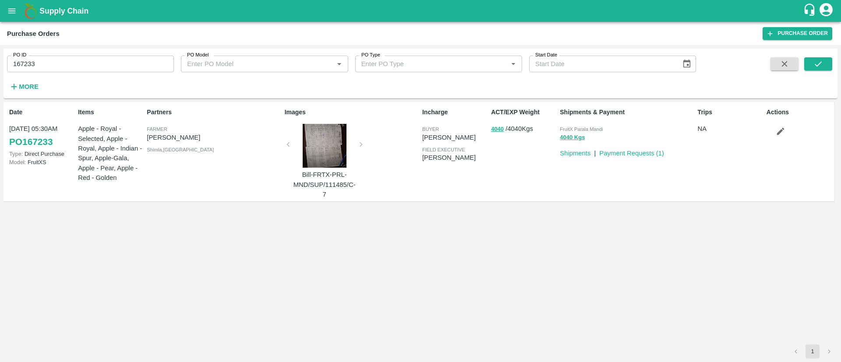
click at [24, 64] on input "167233" at bounding box center [90, 64] width 167 height 17
type input "167323"
click at [817, 65] on icon "submit" at bounding box center [819, 64] width 10 height 10
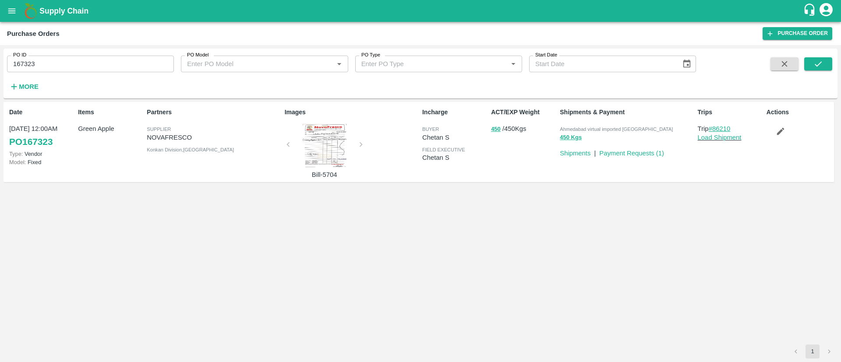
click at [724, 127] on link "#86210" at bounding box center [720, 128] width 22 height 7
click at [579, 150] on link "Shipments" at bounding box center [575, 153] width 31 height 7
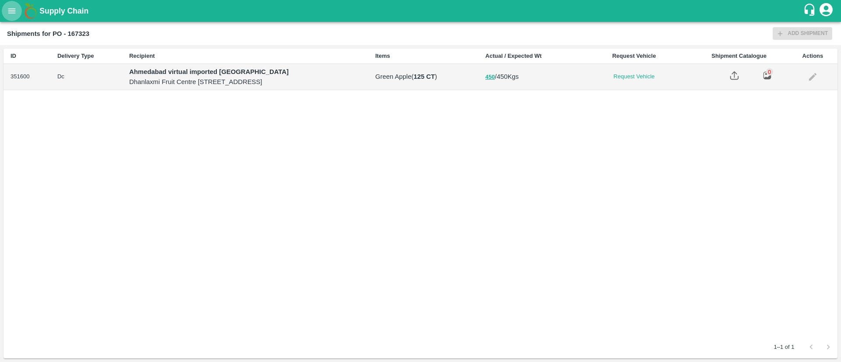
click at [14, 9] on icon "open drawer" at bounding box center [11, 10] width 7 height 5
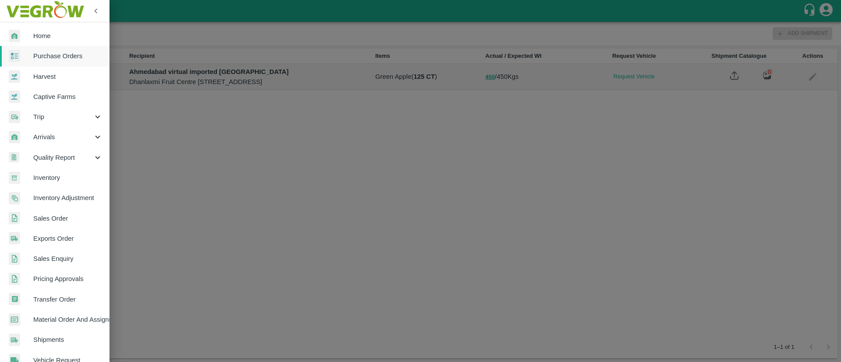
click at [186, 95] on div at bounding box center [420, 181] width 841 height 362
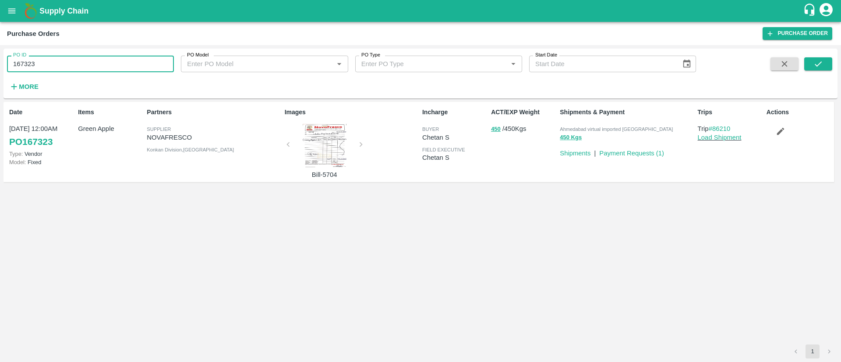
click at [105, 59] on input "167323" at bounding box center [90, 64] width 167 height 17
click at [115, 181] on div "Date 27 Jul, 12:00AM PO 167323 Type: Vendor Model: Fixed Items Green Apple Part…" at bounding box center [419, 142] width 831 height 80
click at [797, 35] on link "Purchase Order" at bounding box center [798, 33] width 70 height 13
click at [13, 10] on icon "open drawer" at bounding box center [12, 11] width 10 height 10
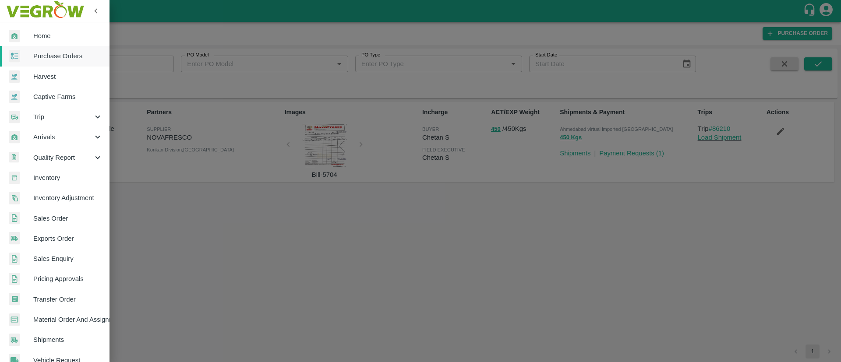
click at [70, 53] on span "Purchase Orders" at bounding box center [67, 56] width 69 height 10
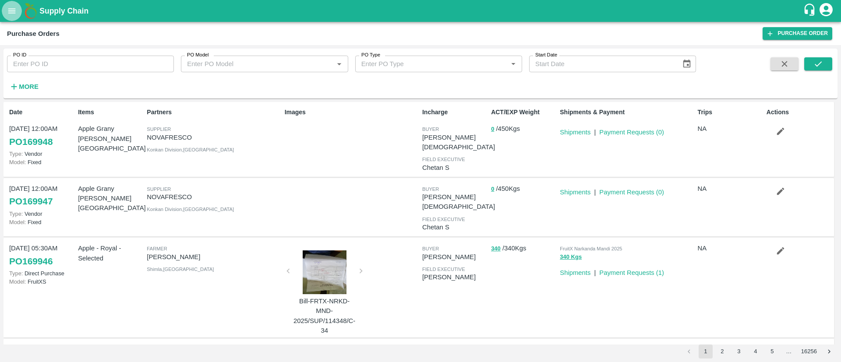
click at [12, 11] on icon "open drawer" at bounding box center [11, 10] width 7 height 5
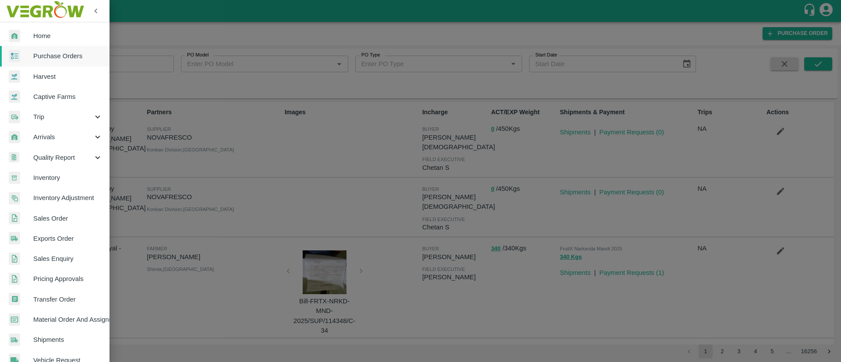
click at [66, 54] on span "Purchase Orders" at bounding box center [67, 56] width 69 height 10
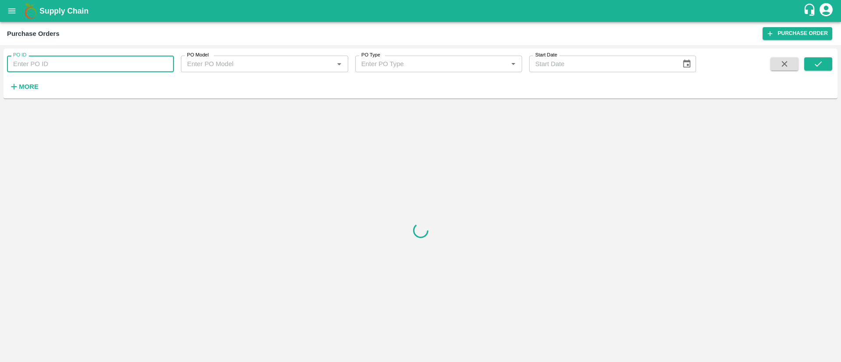
click at [106, 60] on input "PO ID" at bounding box center [90, 64] width 167 height 17
type input "165505"
click at [816, 63] on icon "submit" at bounding box center [819, 64] width 10 height 10
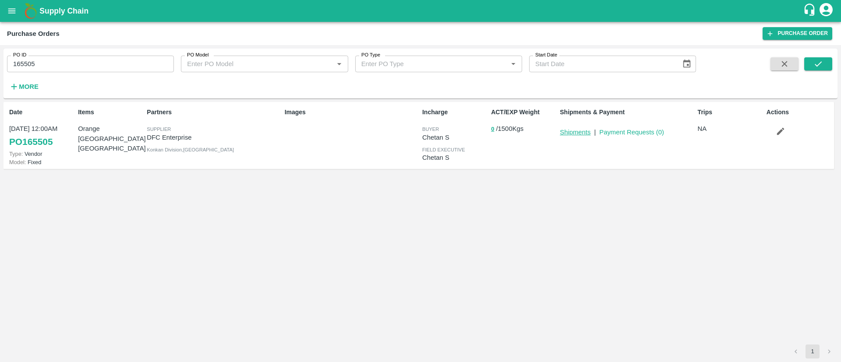
click at [577, 133] on link "Shipments" at bounding box center [575, 132] width 31 height 7
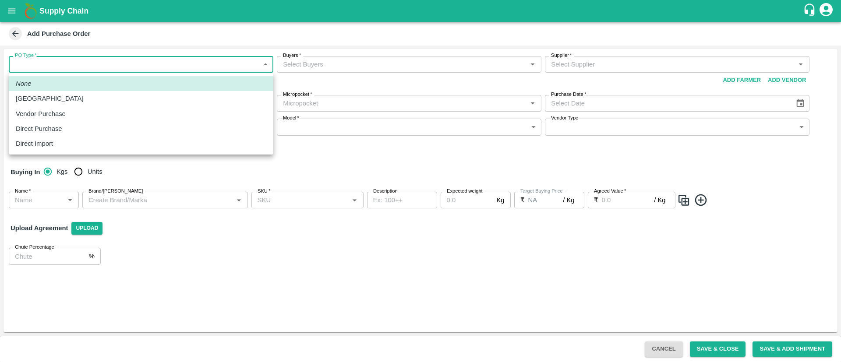
click at [64, 66] on body "Supply Chain Add Purchase Order PO Type   * ​ PO Type Buyers   * Buyers   * Sup…" at bounding box center [420, 181] width 841 height 362
click at [64, 110] on p "Vendor Purchase" at bounding box center [41, 114] width 50 height 10
type input "2"
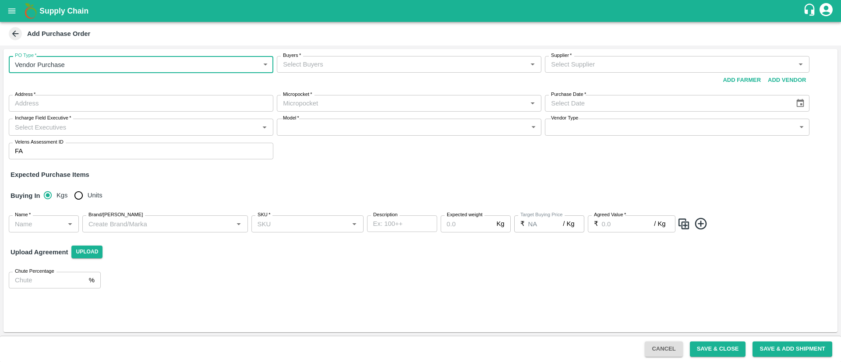
click at [321, 63] on input "Buyers   *" at bounding box center [402, 64] width 245 height 11
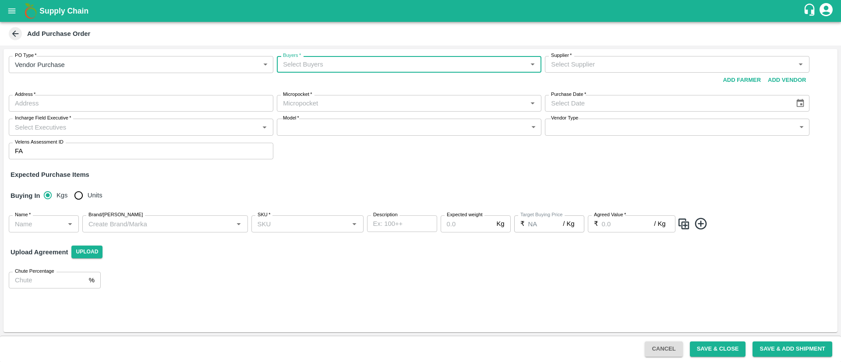
click at [321, 63] on input "Buyers   *" at bounding box center [402, 64] width 245 height 11
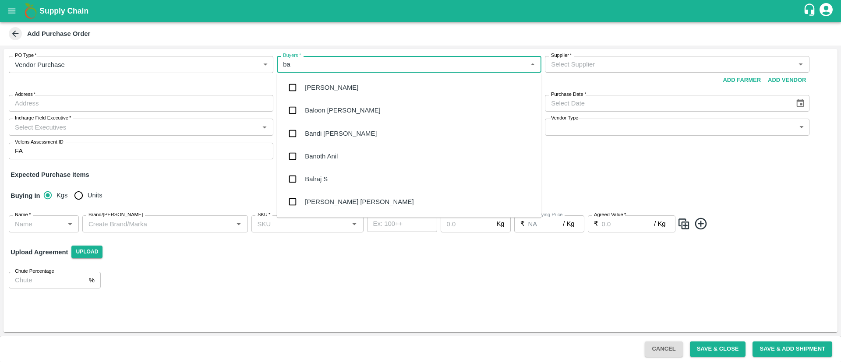
type input "b"
type input "neet"
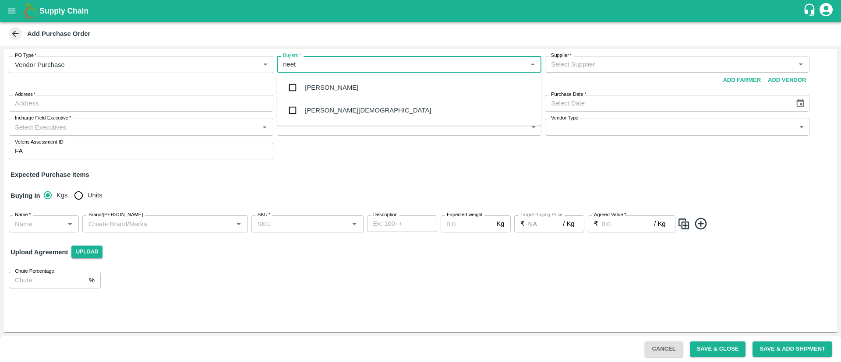
click at [330, 112] on div "[PERSON_NAME][DEMOGRAPHIC_DATA]" at bounding box center [368, 111] width 126 height 10
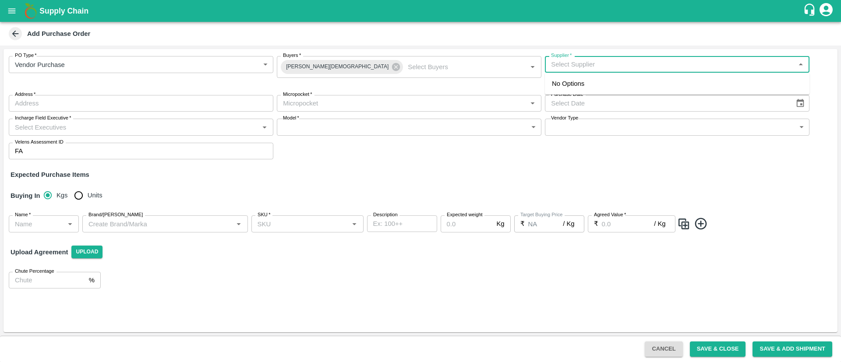
click at [602, 63] on input "Supplier   *" at bounding box center [670, 64] width 245 height 11
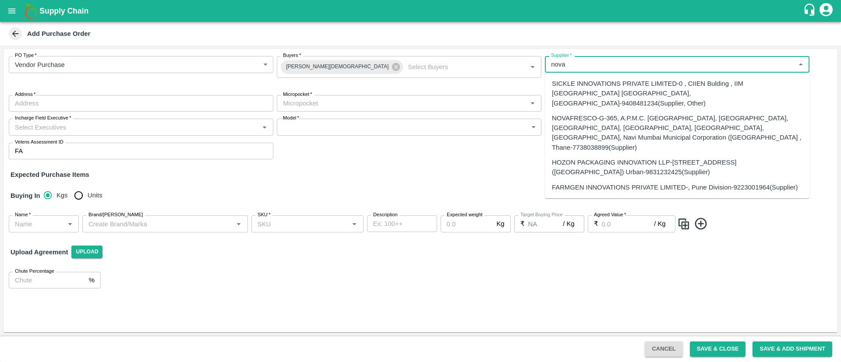
click at [602, 125] on div "NOVAFRESCO-G-365, A.P.M.C. FRUIT MARKET, SECTOR 19, TURBHE, VASHI, NAVI MUMBAI.…" at bounding box center [677, 133] width 251 height 39
type input "NOVAFRESCO-G-365, A.P.M.C. FRUIT MARKET, SECTOR 19, TURBHE, VASHI, NAVI MUMBAI.…"
type input "G-365, A.P.M.C. FRUIT MARKET, SECTOR 19, TURBHE, VASHI, NAVI MUMBAI., Fruit Mar…"
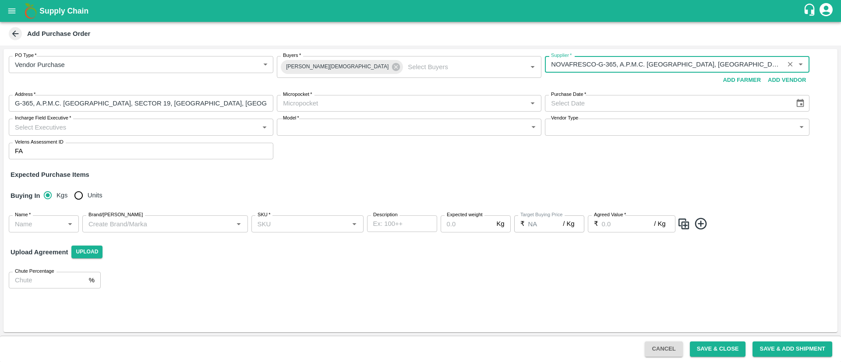
type input "NOVAFRESCO-G-365, A.P.M.C. FRUIT MARKET, SECTOR 19, TURBHE, VASHI, NAVI MUMBAI.…"
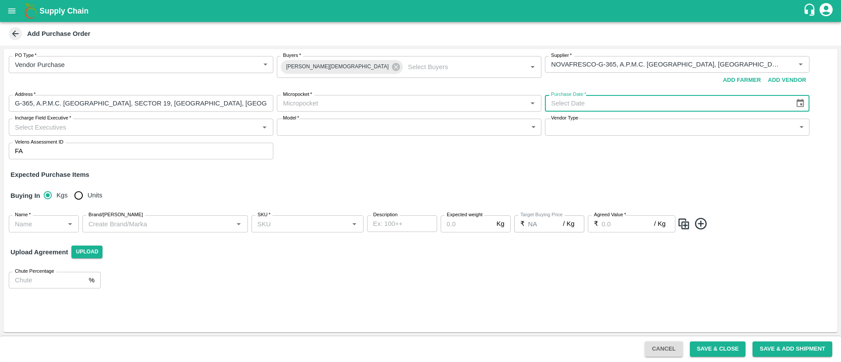
type input "DD/MM/YYYY"
click at [571, 106] on input "DD/MM/YYYY" at bounding box center [667, 103] width 244 height 17
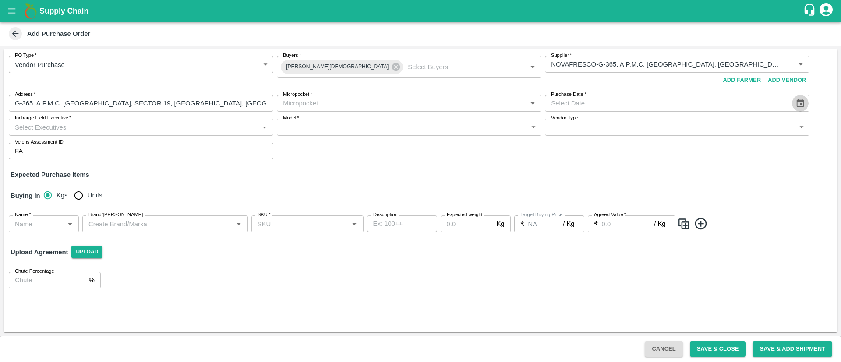
click at [805, 99] on icon "Choose date" at bounding box center [801, 104] width 10 height 10
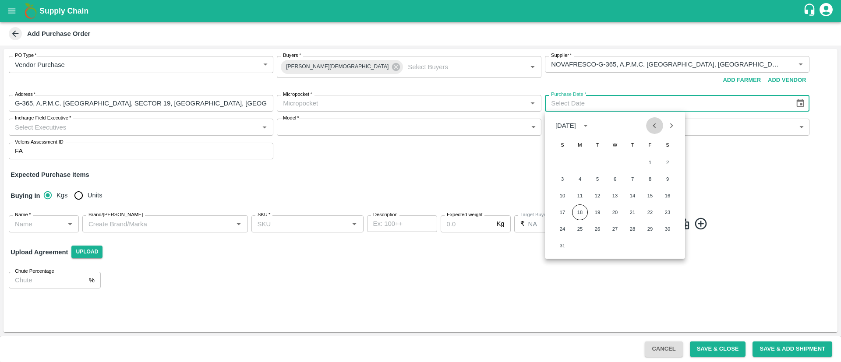
click at [655, 126] on icon "Previous month" at bounding box center [655, 126] width 10 height 10
click at [675, 121] on icon "Next month" at bounding box center [672, 126] width 10 height 10
click at [651, 162] on button "1" at bounding box center [650, 163] width 16 height 16
type input "01/08/2025"
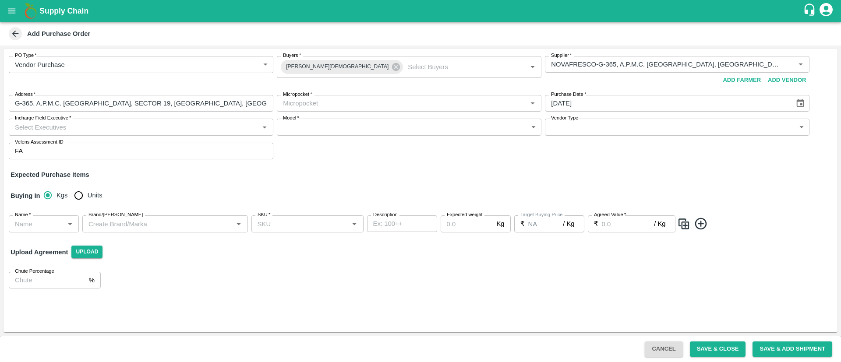
click at [198, 130] on input "Incharge Field Executive   *" at bounding box center [133, 126] width 245 height 11
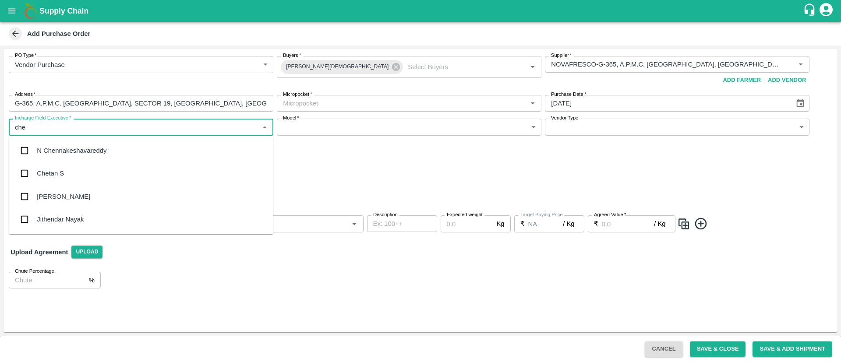
type input "chet"
click at [75, 151] on div "Chetan S" at bounding box center [141, 150] width 265 height 23
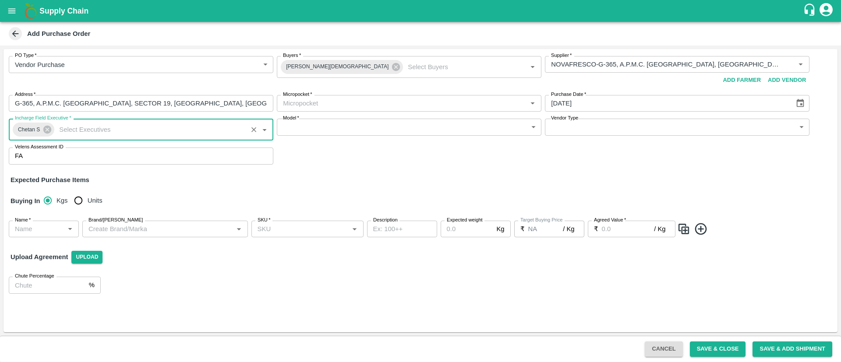
click at [323, 128] on body "Supply Chain Add Purchase Order PO Type   * Vendor Purchase 2 PO Type Buyers   …" at bounding box center [420, 181] width 841 height 362
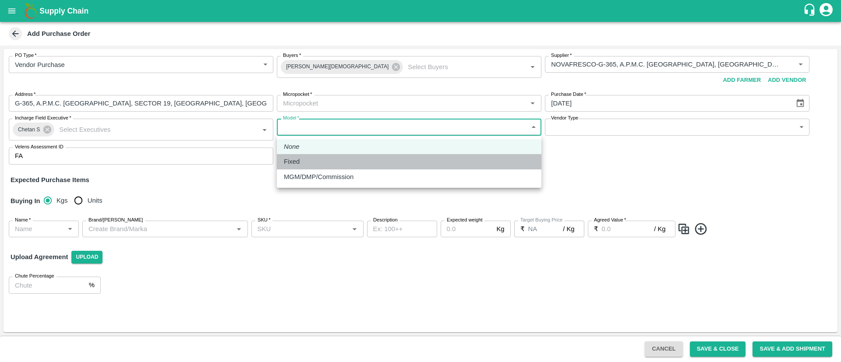
click at [308, 160] on div "Fixed" at bounding box center [409, 162] width 251 height 10
type input "Fixed"
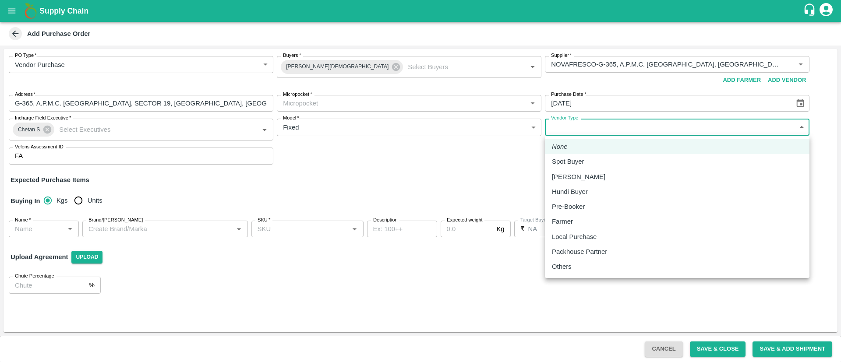
click at [581, 124] on body "Supply Chain Add Purchase Order PO Type   * Vendor Purchase 2 PO Type Buyers   …" at bounding box center [420, 181] width 841 height 362
click at [524, 155] on div at bounding box center [420, 181] width 841 height 362
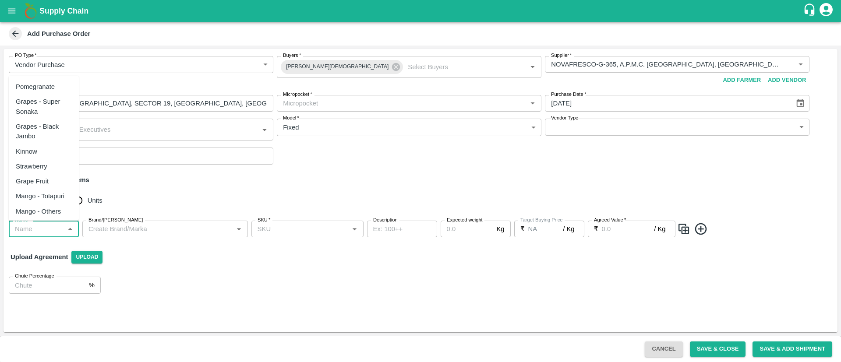
click at [50, 230] on input "Name   *" at bounding box center [36, 229] width 50 height 11
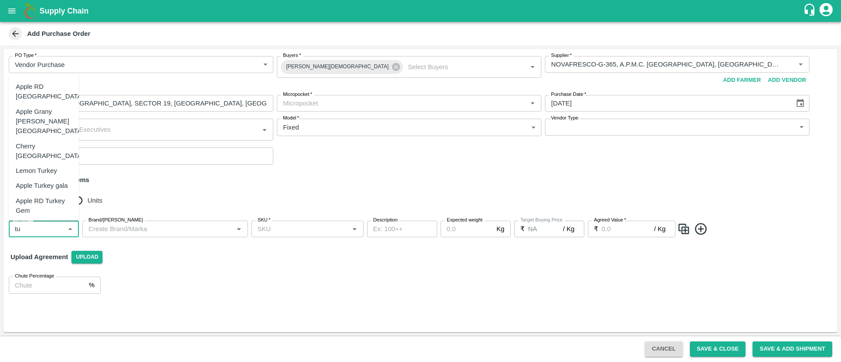
type input "t"
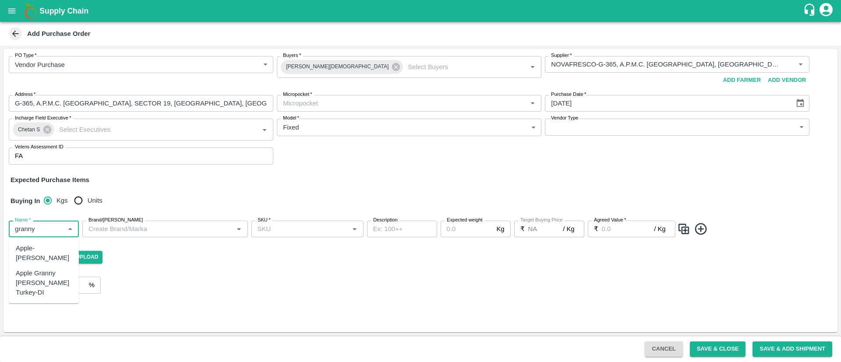
click at [43, 247] on div "Apple-Granny Smith" at bounding box center [44, 254] width 56 height 20
click at [159, 229] on input "Brand/Marka" at bounding box center [158, 229] width 146 height 11
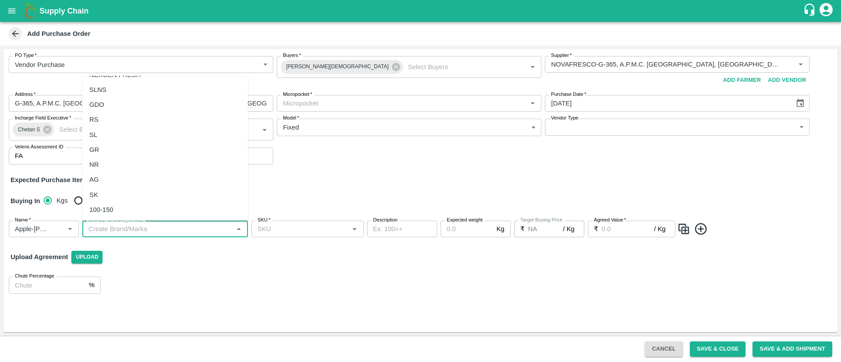
scroll to position [969, 0]
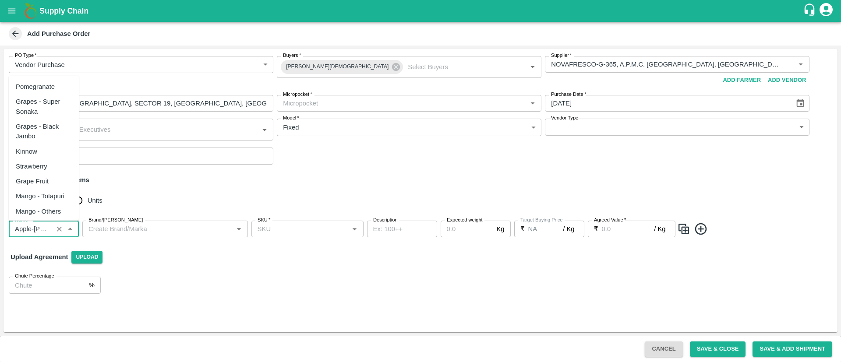
click at [49, 227] on input "Name   *" at bounding box center [30, 229] width 39 height 11
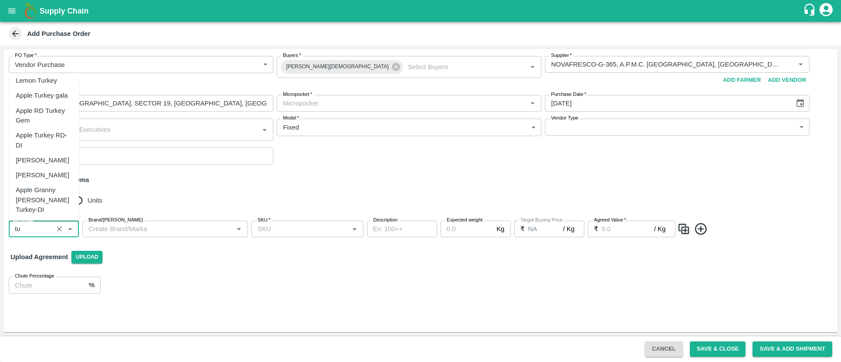
scroll to position [0, 0]
click at [50, 107] on div "Apple Grany Smith Turkey" at bounding box center [50, 121] width 68 height 29
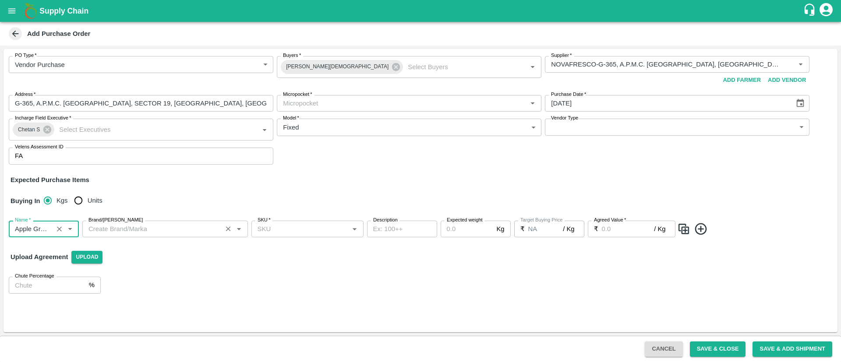
type input "Apple Grany Smith Turkey"
click at [157, 229] on input "Brand/Marka" at bounding box center [152, 229] width 135 height 11
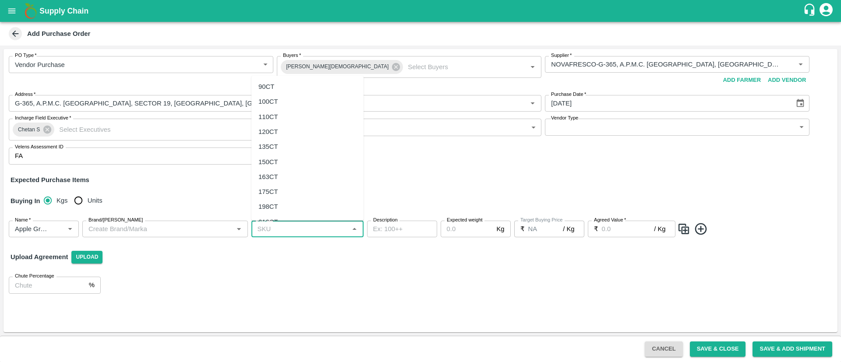
click at [318, 234] on input "SKU   *" at bounding box center [300, 229] width 92 height 11
click at [290, 131] on div "120CT" at bounding box center [308, 131] width 112 height 15
type input "120CT"
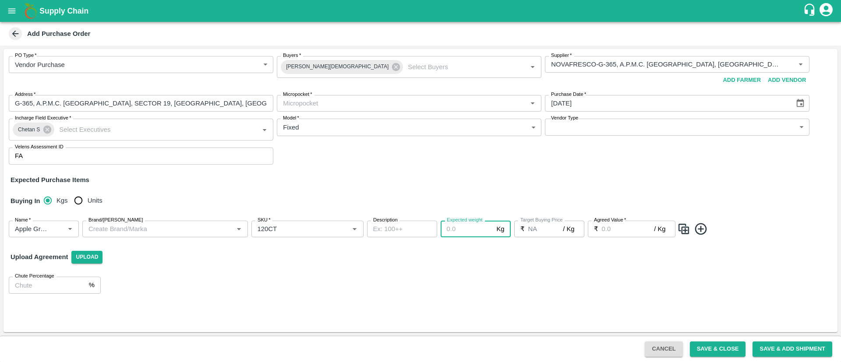
click at [473, 224] on input "Expected weight" at bounding box center [467, 229] width 53 height 17
type input "18"
click at [632, 227] on input "Agreed Value   *" at bounding box center [628, 229] width 53 height 17
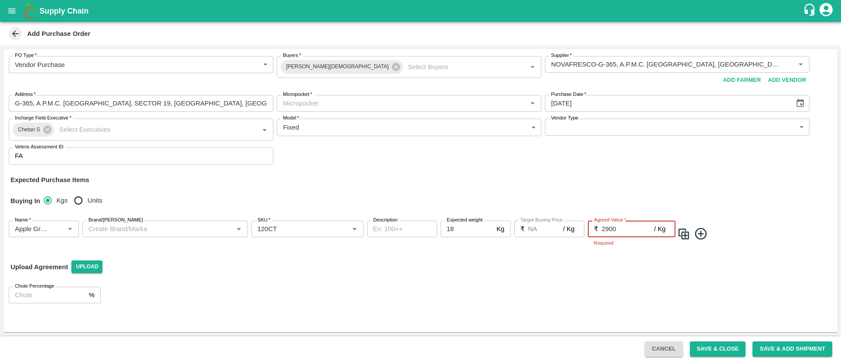
type input "2900"
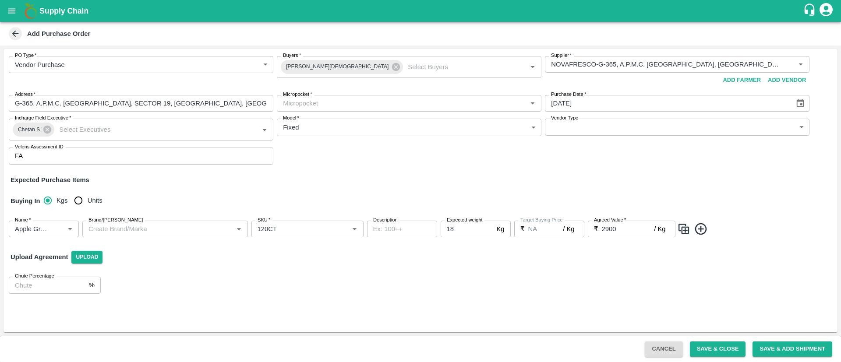
click at [495, 267] on div "Upload Agreement Upload" at bounding box center [421, 257] width 834 height 25
click at [458, 222] on label "Expected weight" at bounding box center [465, 220] width 36 height 7
click at [458, 222] on input "18" at bounding box center [467, 229] width 53 height 17
click at [80, 199] on input "Units" at bounding box center [79, 201] width 18 height 18
radio input "true"
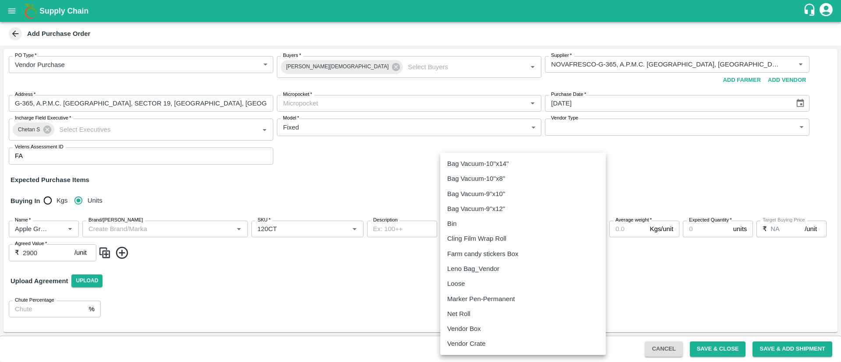
click at [473, 228] on body "Supply Chain Add Purchase Order PO Type   * Vendor Purchase 2 PO Type Buyers   …" at bounding box center [420, 181] width 841 height 362
click at [465, 329] on p "Vendor Box" at bounding box center [464, 329] width 34 height 10
type input "276"
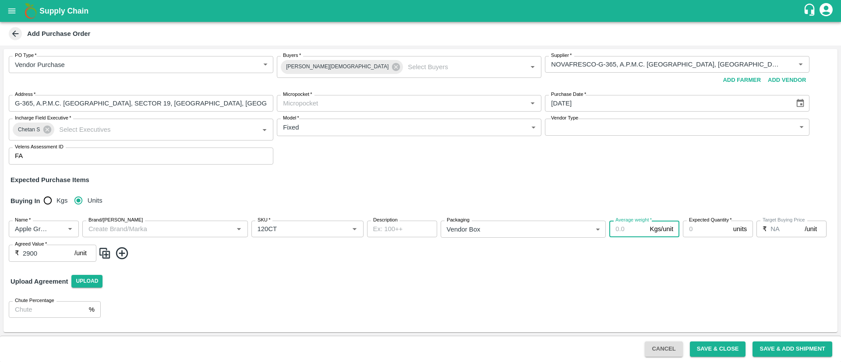
click at [626, 224] on input "Average weight   *" at bounding box center [628, 229] width 37 height 17
type input "18"
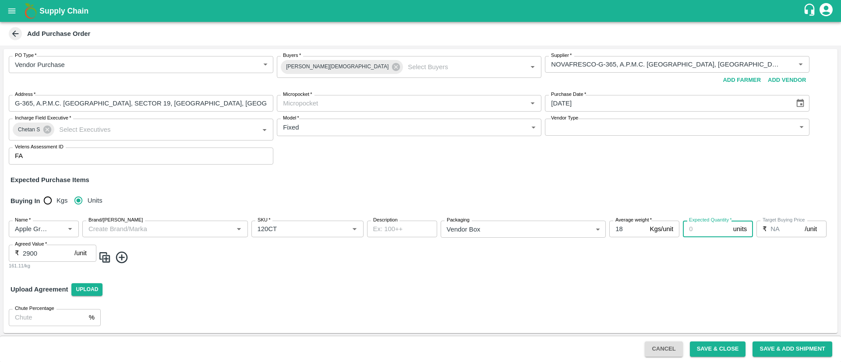
click at [699, 227] on input "Expected Quantity   *" at bounding box center [706, 229] width 47 height 17
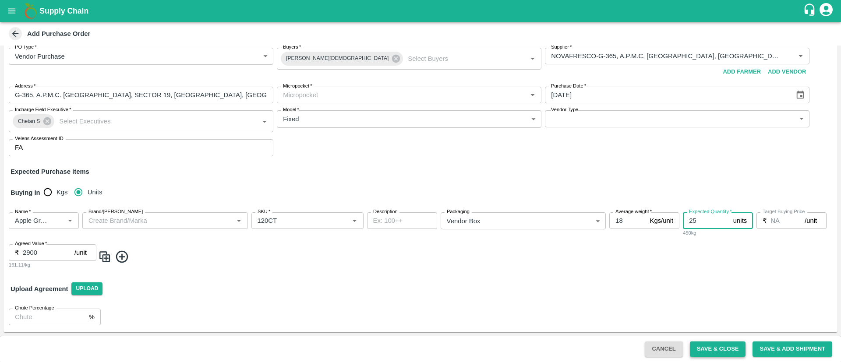
type input "25"
click at [728, 346] on button "Save & Close" at bounding box center [718, 349] width 56 height 15
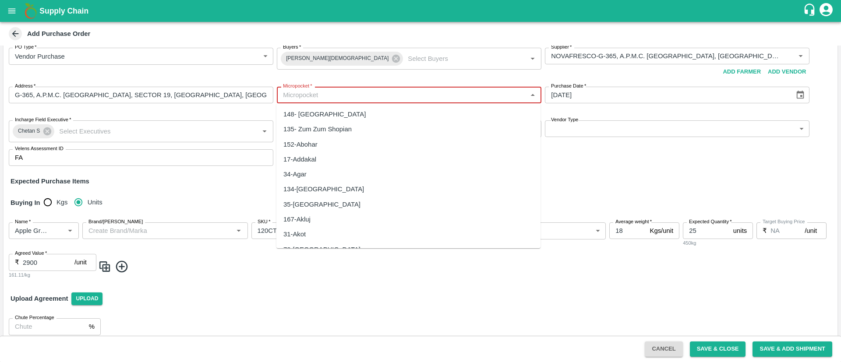
click at [386, 94] on input "Micropocket   *" at bounding box center [402, 94] width 245 height 11
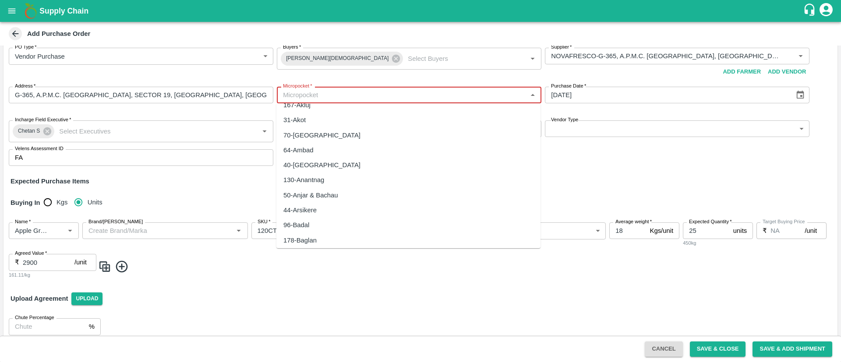
scroll to position [0, 0]
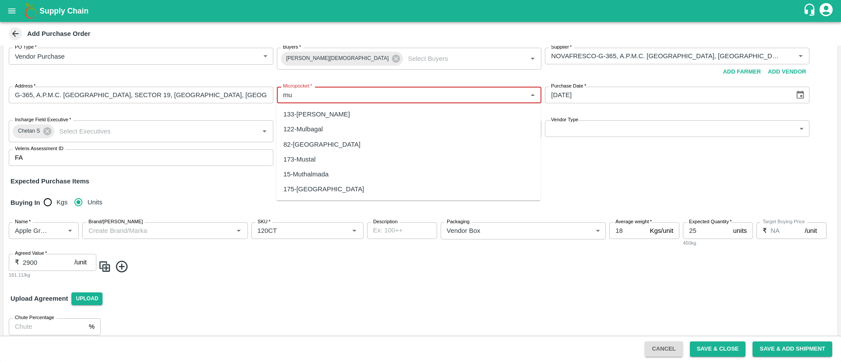
click at [361, 141] on div "82-Mumbai" at bounding box center [409, 144] width 264 height 15
type input "82-Mumbai"
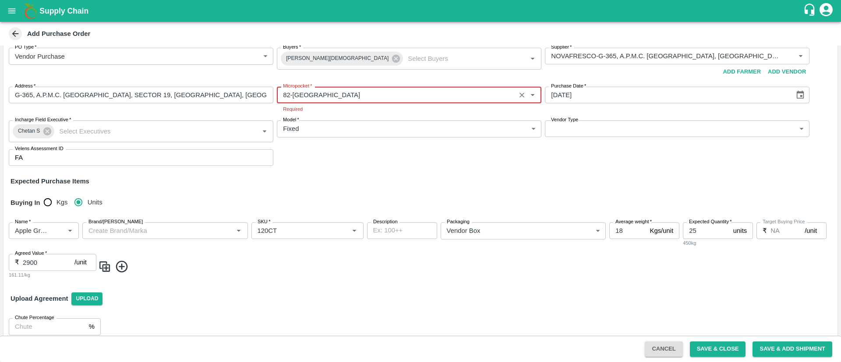
scroll to position [18, 0]
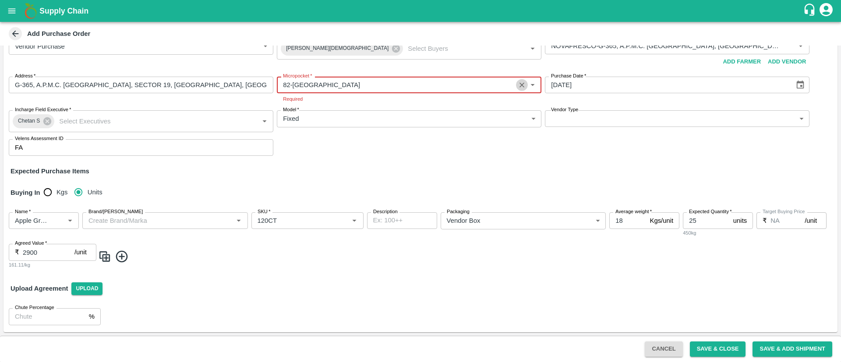
click at [522, 84] on icon "Clear" at bounding box center [522, 85] width 5 height 5
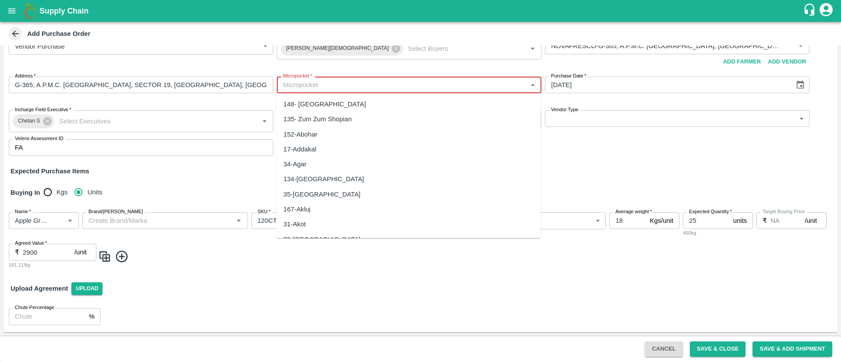
click at [410, 88] on input "Micropocket   *" at bounding box center [402, 84] width 245 height 11
type input "m"
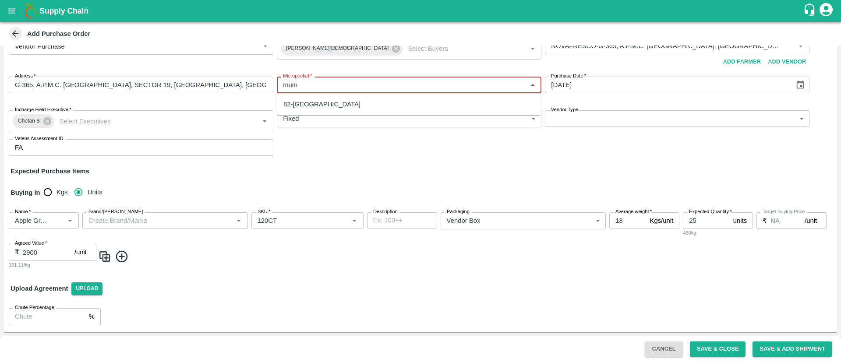
click at [339, 106] on div "82-Mumbai" at bounding box center [409, 104] width 264 height 15
type input "82-Mumbai"
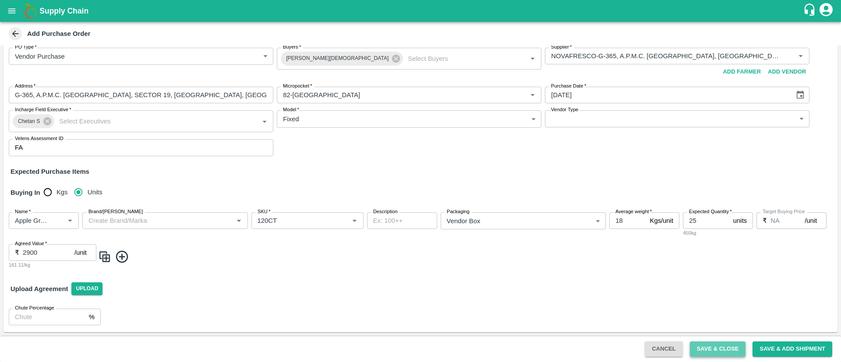
click at [727, 348] on button "Save & Close" at bounding box center [718, 349] width 56 height 15
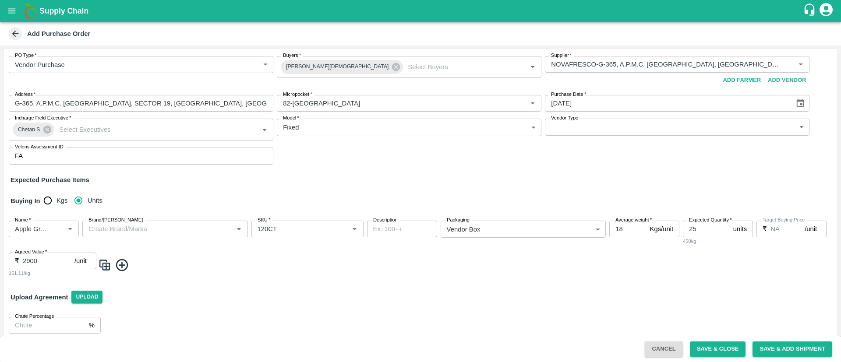
scroll to position [8, 0]
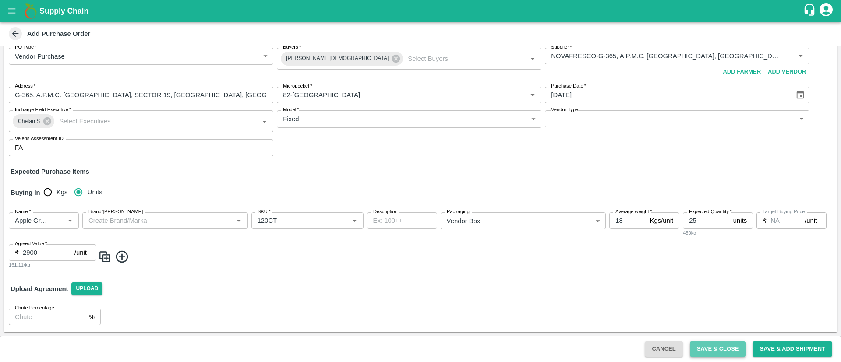
click at [717, 348] on button "Save & Close" at bounding box center [718, 349] width 56 height 15
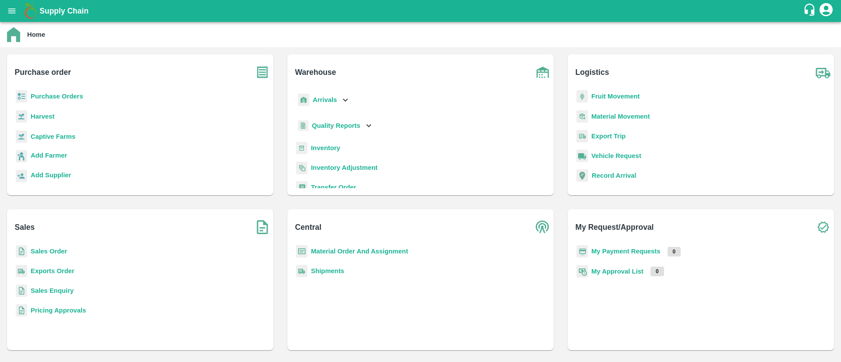
click at [57, 93] on b "Purchase Orders" at bounding box center [57, 96] width 53 height 7
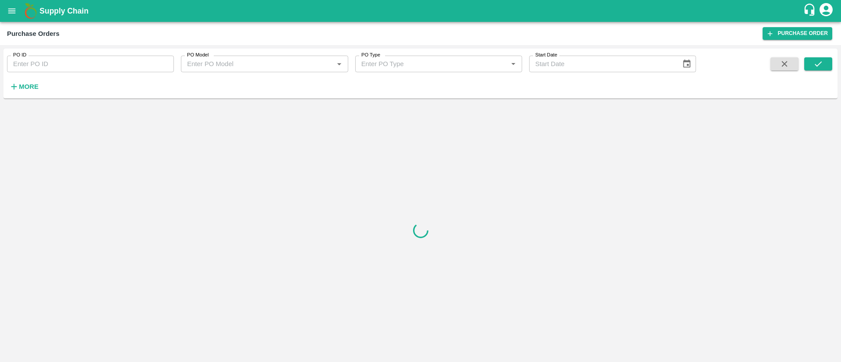
click at [131, 63] on input "PO ID" at bounding box center [90, 64] width 167 height 17
click at [820, 65] on icon "submit" at bounding box center [819, 64] width 10 height 10
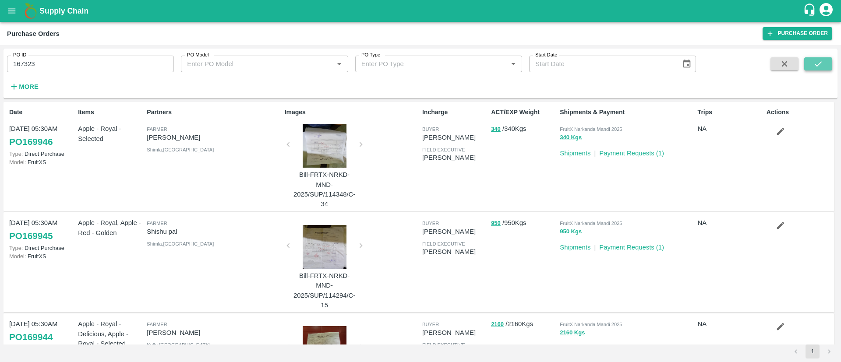
click at [820, 65] on icon "submit" at bounding box center [819, 64] width 10 height 10
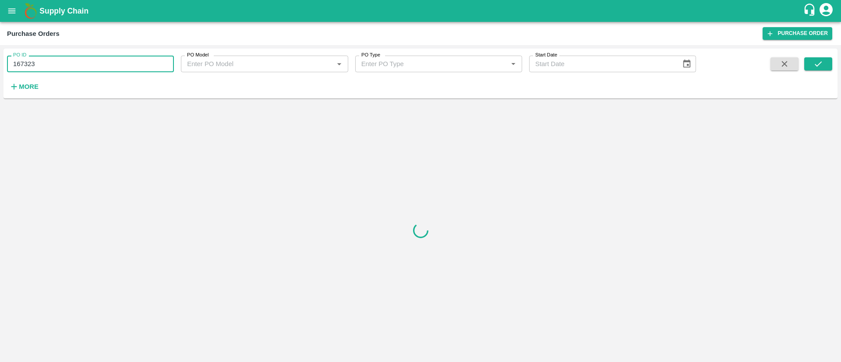
click at [104, 65] on input "167323" at bounding box center [90, 64] width 167 height 17
type input "167323"
click at [816, 68] on icon "submit" at bounding box center [819, 64] width 10 height 10
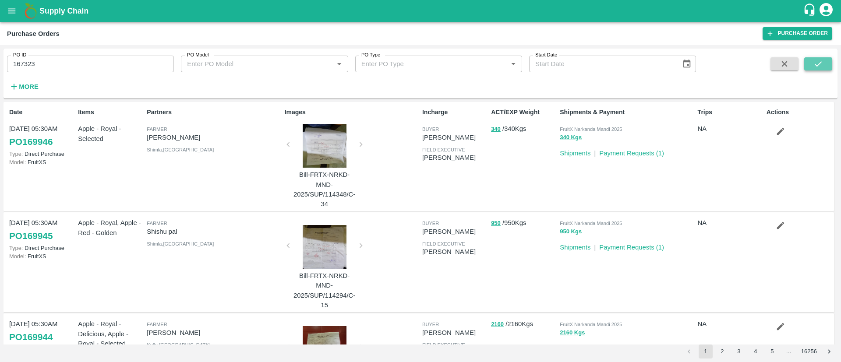
click at [816, 59] on icon "submit" at bounding box center [819, 64] width 10 height 10
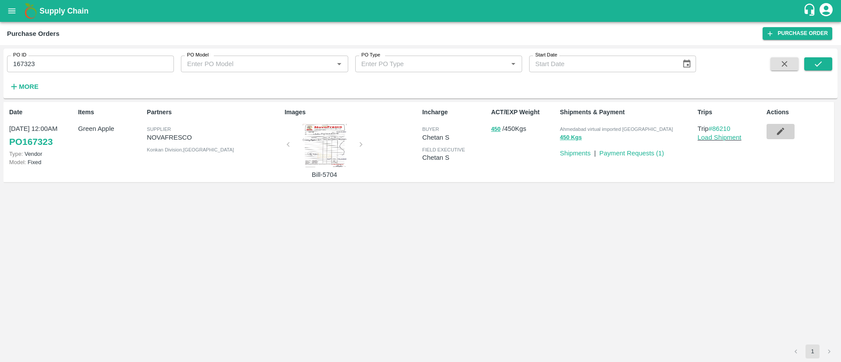
click at [783, 134] on icon "button" at bounding box center [781, 132] width 10 height 10
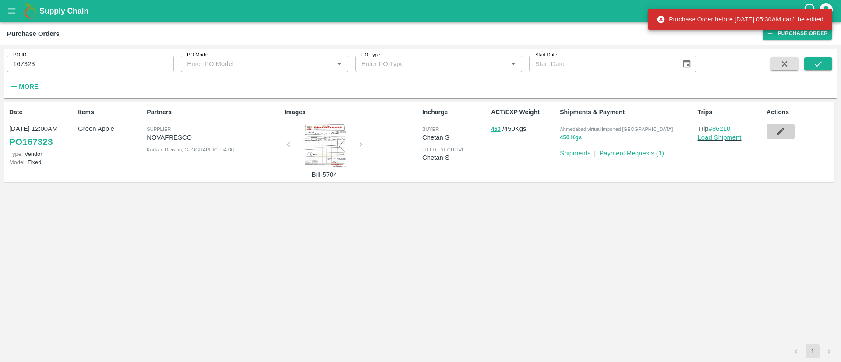
click at [779, 133] on icon "button" at bounding box center [780, 131] width 7 height 7
click at [785, 128] on icon "button" at bounding box center [781, 132] width 10 height 10
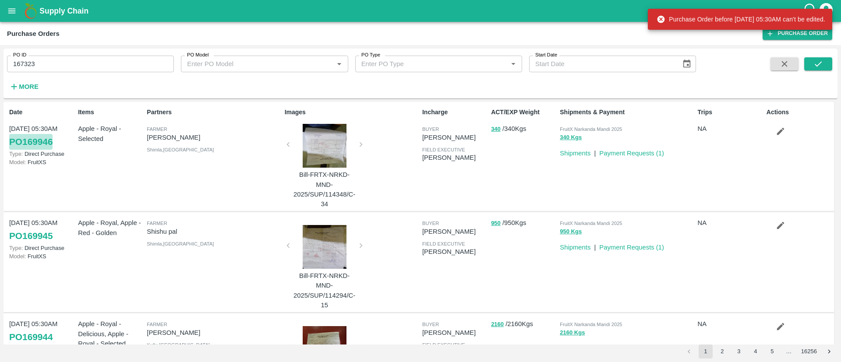
click at [41, 142] on link "PO 169946" at bounding box center [30, 142] width 43 height 16
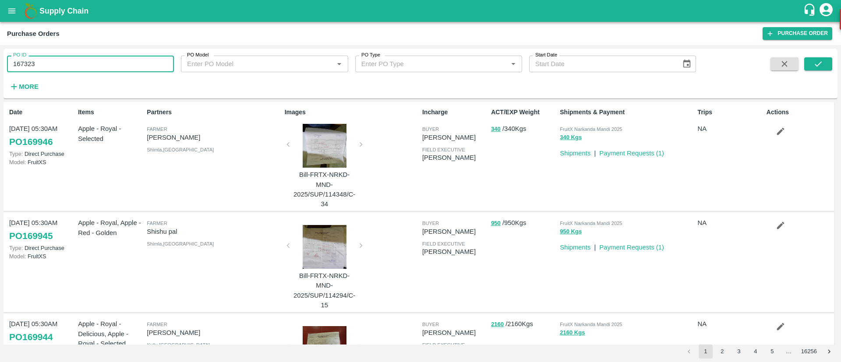
click at [70, 68] on input "167323" at bounding box center [90, 64] width 167 height 17
click at [823, 66] on icon "submit" at bounding box center [819, 64] width 10 height 10
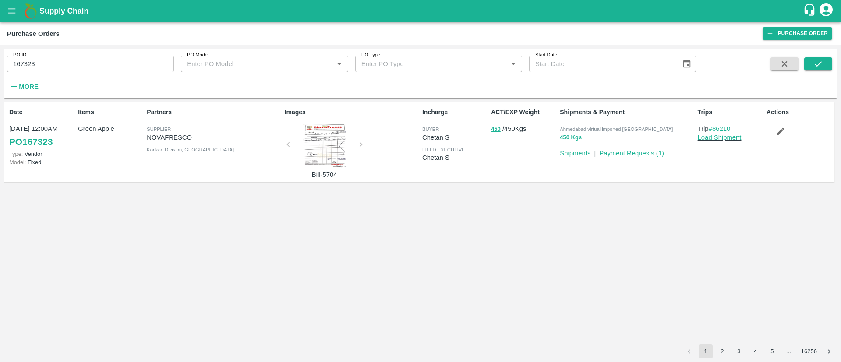
click at [316, 159] on div at bounding box center [325, 146] width 66 height 44
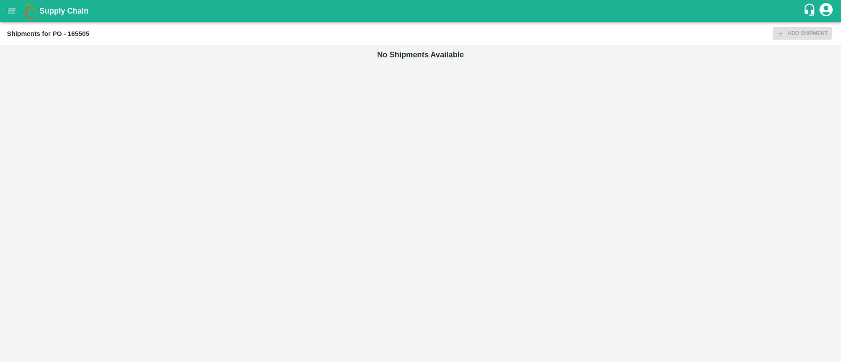
click at [9, 8] on icon "open drawer" at bounding box center [11, 10] width 7 height 5
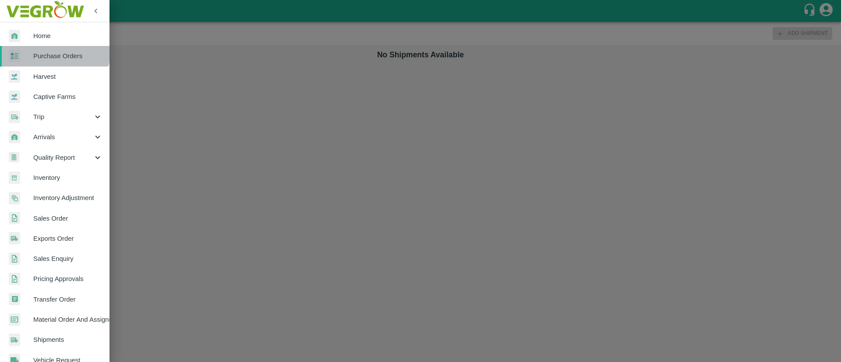
click at [49, 46] on link "Purchase Orders" at bounding box center [55, 56] width 110 height 20
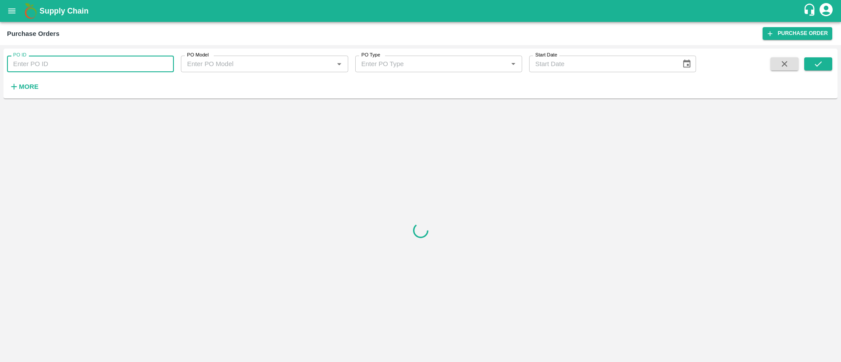
click at [97, 65] on input "PO ID" at bounding box center [90, 64] width 167 height 17
type input "165502"
click at [815, 60] on icon "submit" at bounding box center [819, 64] width 10 height 10
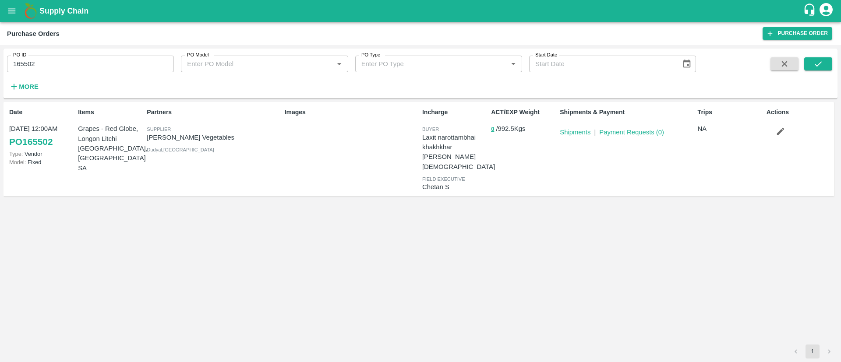
click at [580, 131] on link "Shipments" at bounding box center [575, 132] width 31 height 7
